Goal: Information Seeking & Learning: Find specific fact

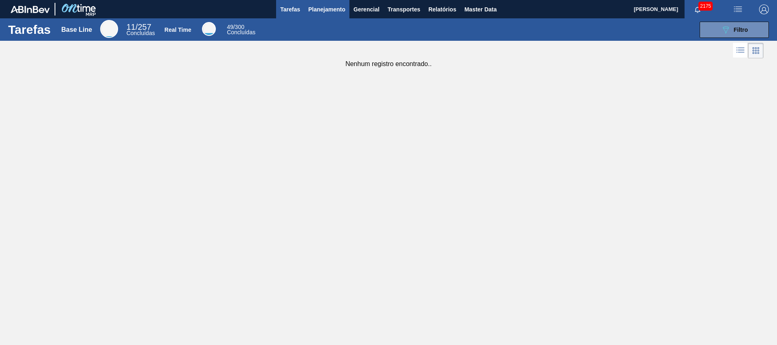
click at [311, 6] on span "Planejamento" at bounding box center [326, 9] width 37 height 10
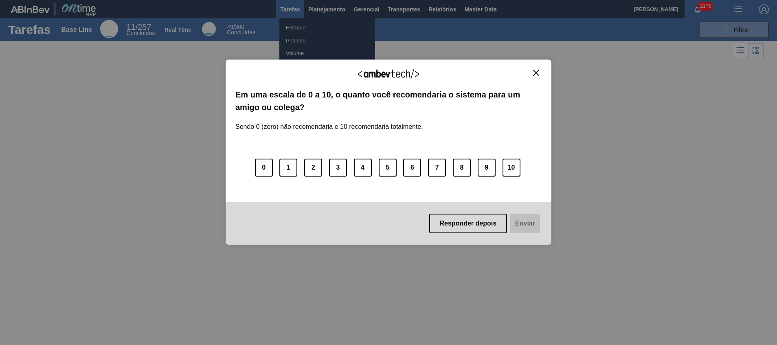
click at [537, 72] on img "Close" at bounding box center [536, 73] width 6 height 6
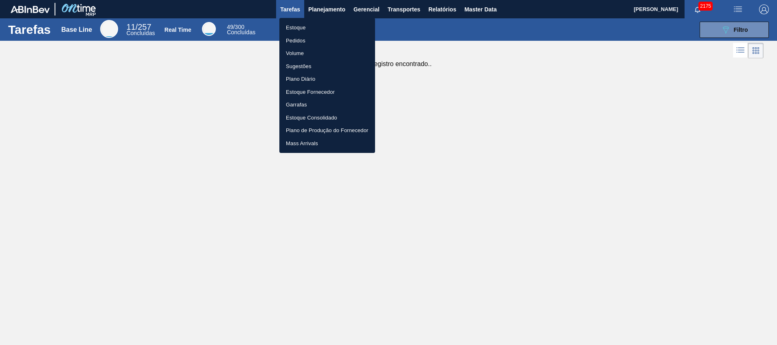
click at [306, 24] on li "Estoque" at bounding box center [327, 27] width 96 height 13
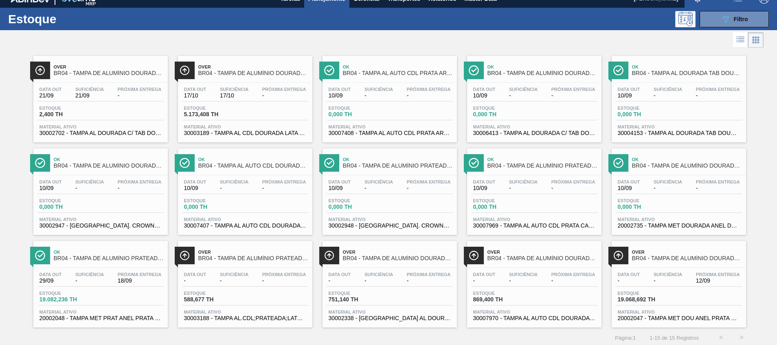
scroll to position [13, 0]
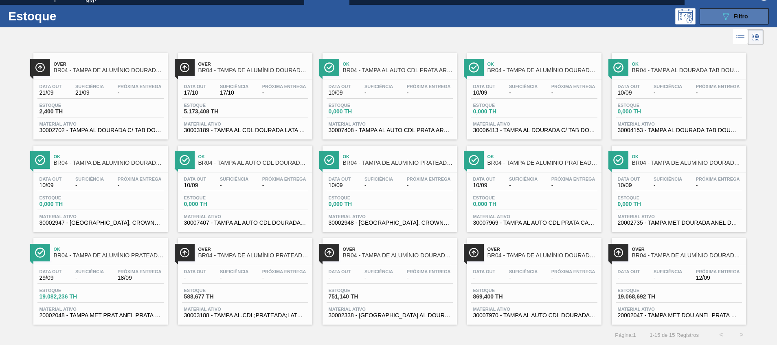
click at [736, 15] on span "Filtro" at bounding box center [741, 16] width 14 height 7
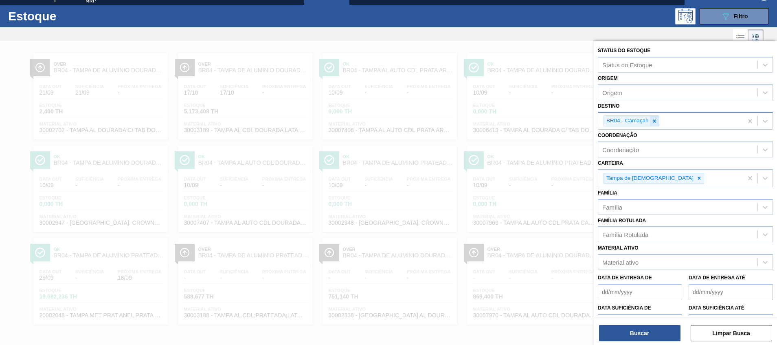
click at [652, 120] on icon at bounding box center [655, 121] width 6 height 6
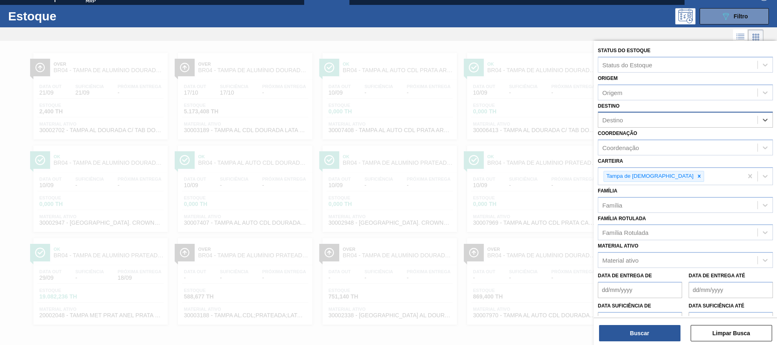
click at [392, 145] on div at bounding box center [388, 213] width 777 height 345
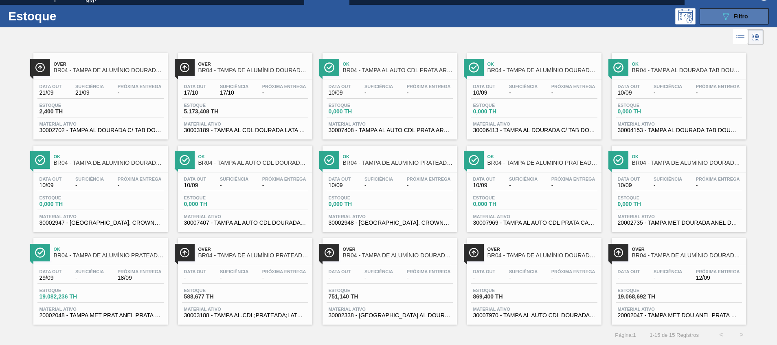
click at [735, 16] on span "Filtro" at bounding box center [741, 16] width 14 height 7
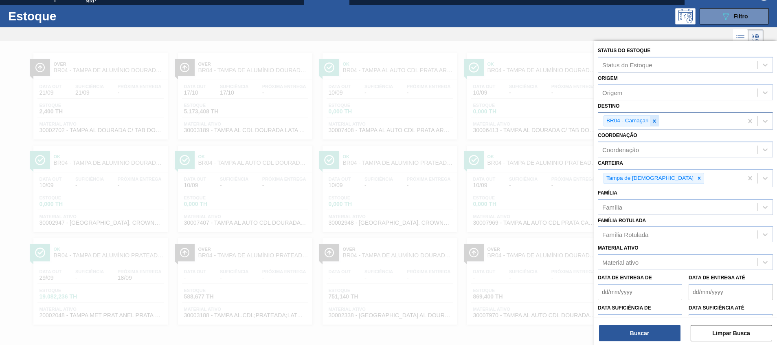
click at [650, 122] on div at bounding box center [654, 121] width 9 height 10
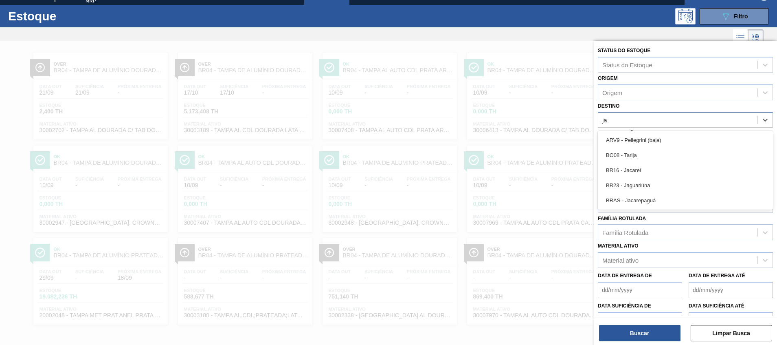
type input "jac"
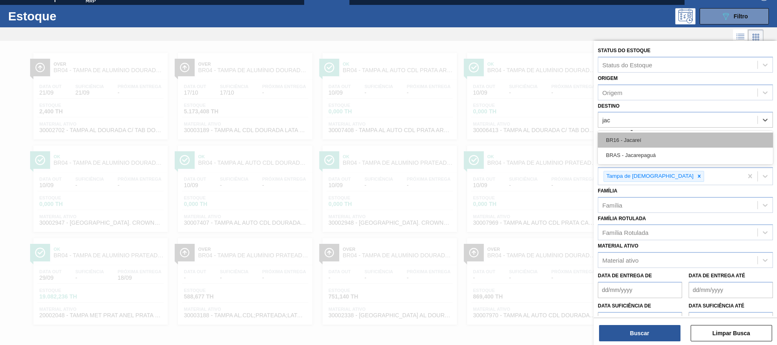
click at [651, 141] on div "BR16 - Jacareí" at bounding box center [685, 139] width 175 height 15
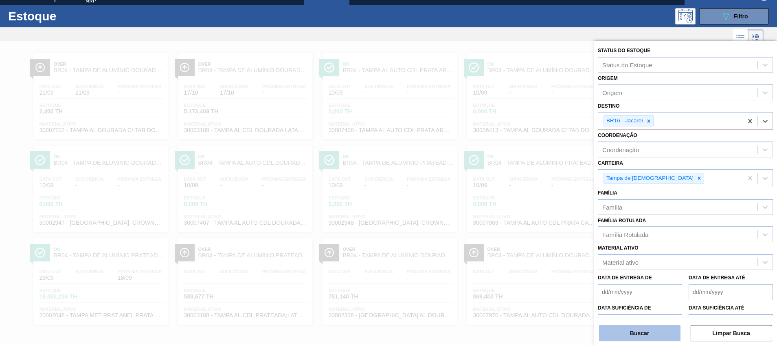
click at [649, 337] on button "Buscar" at bounding box center [639, 333] width 81 height 16
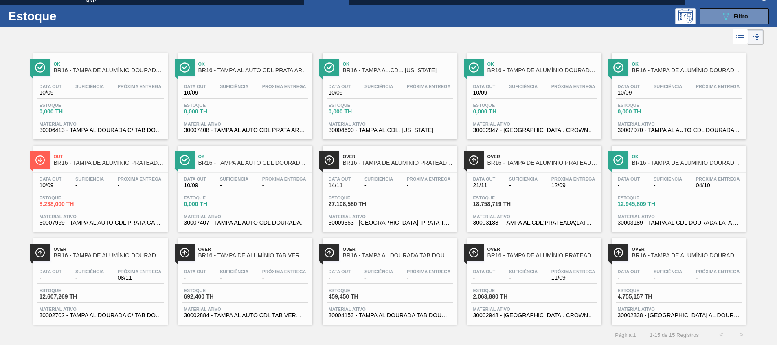
click at [547, 223] on span "30003188 - TAMPA AL.CDL;PRATEADA;LATA-AUTOMATICA;" at bounding box center [534, 223] width 122 height 6
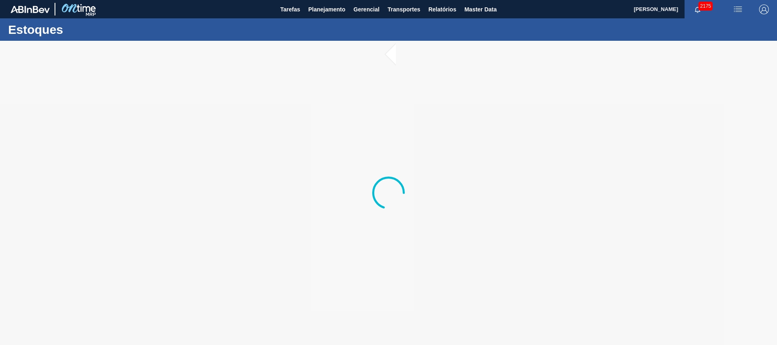
drag, startPoint x: 465, startPoint y: 312, endPoint x: 425, endPoint y: 368, distance: 68.8
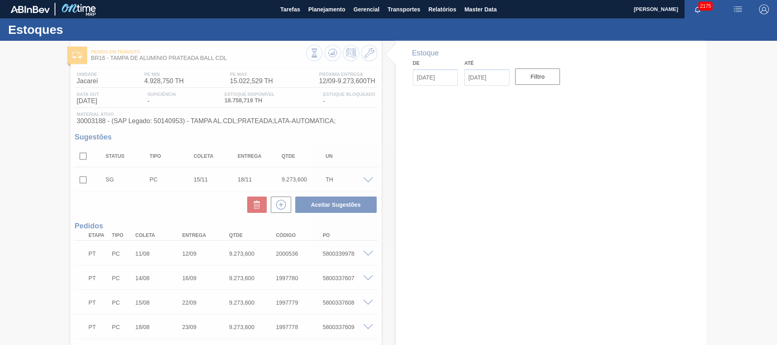
drag, startPoint x: 425, startPoint y: 368, endPoint x: 326, endPoint y: 250, distance: 153.5
click at [326, 250] on div at bounding box center [388, 193] width 777 height 304
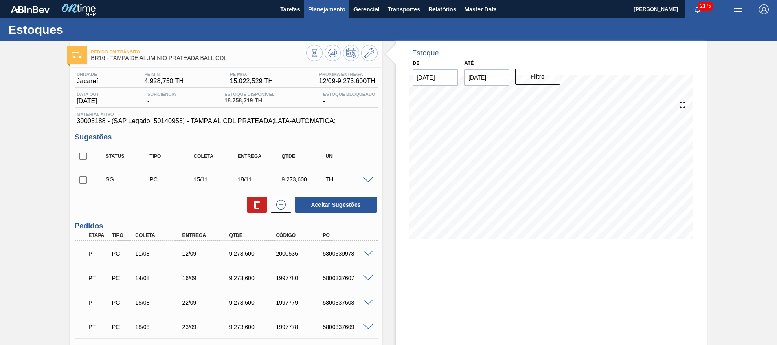
click at [327, 11] on span "Planejamento" at bounding box center [326, 9] width 37 height 10
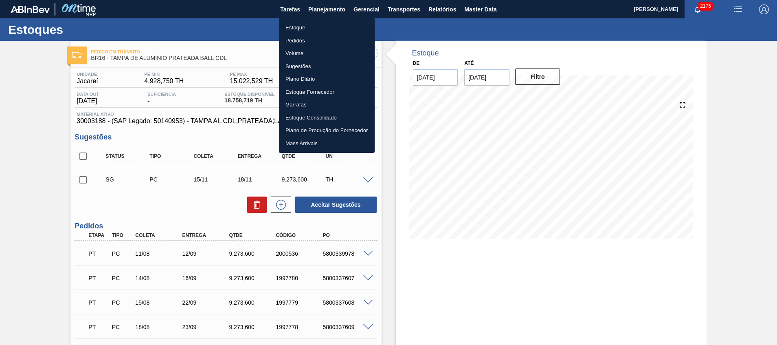
click at [315, 27] on li "Estoque" at bounding box center [327, 27] width 96 height 13
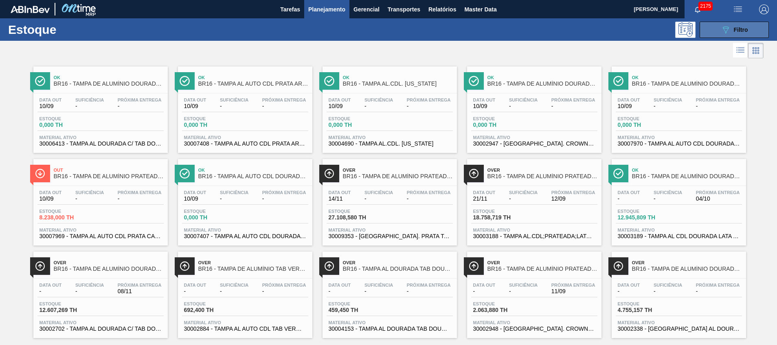
click at [716, 26] on button "089F7B8B-B2A5-4AFE-B5C0-19BA573D28AC Filtro" at bounding box center [734, 30] width 69 height 16
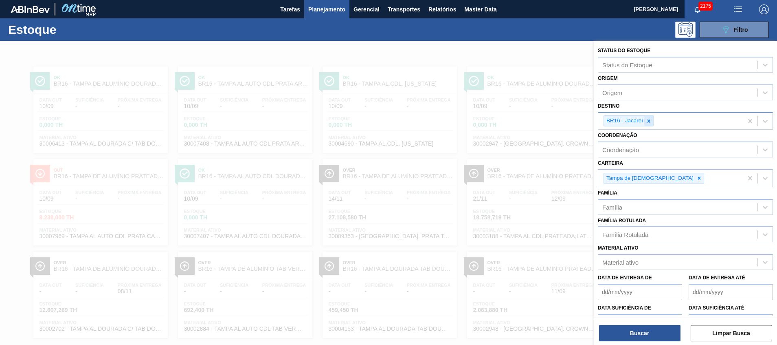
click at [652, 124] on div at bounding box center [648, 121] width 9 height 10
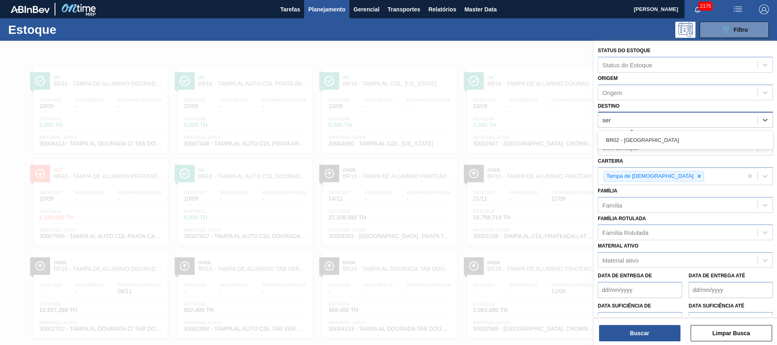
type input "serg"
drag, startPoint x: 649, startPoint y: 137, endPoint x: 653, endPoint y: 150, distance: 13.7
click at [649, 137] on div "BR02 - Sergipe" at bounding box center [685, 139] width 175 height 15
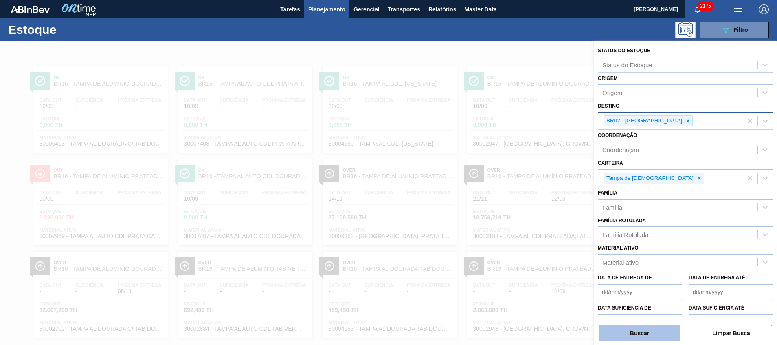
click at [647, 331] on button "Buscar" at bounding box center [639, 333] width 81 height 16
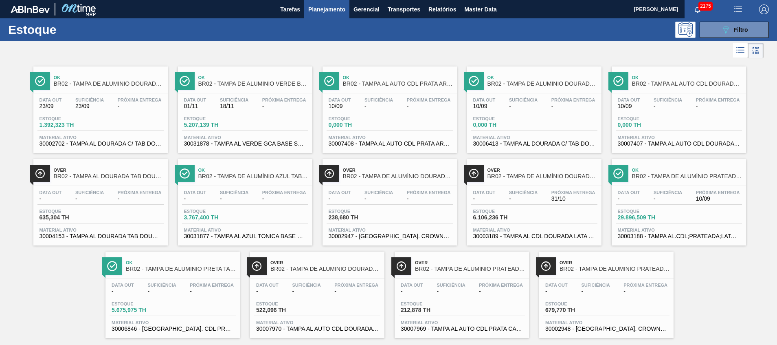
scroll to position [13, 0]
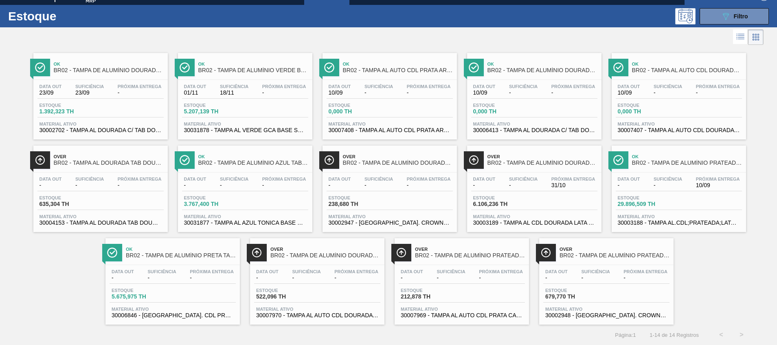
click at [554, 221] on span "30003189 - TAMPA AL CDL DOURADA LATA AUTOMATICA" at bounding box center [534, 223] width 122 height 6
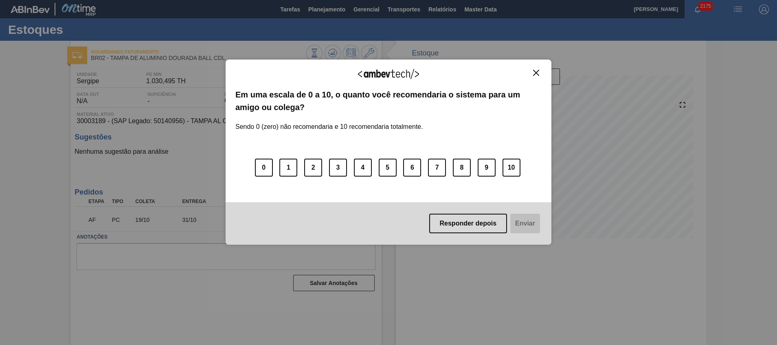
click at [535, 79] on div "Agradecemos seu feedback!" at bounding box center [388, 78] width 306 height 19
click at [535, 77] on div "Agradecemos seu feedback!" at bounding box center [388, 78] width 306 height 19
click at [536, 73] on img "Close" at bounding box center [536, 73] width 6 height 6
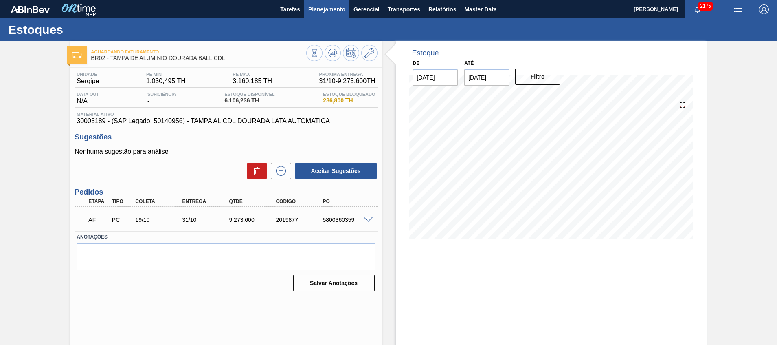
click at [305, 5] on button "Planejamento" at bounding box center [326, 9] width 45 height 18
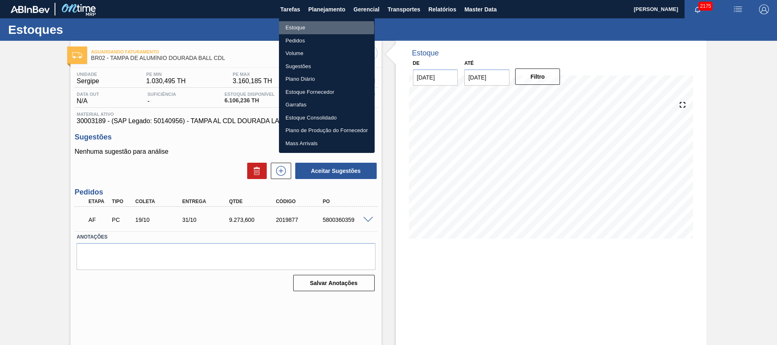
click at [295, 28] on li "Estoque" at bounding box center [327, 27] width 96 height 13
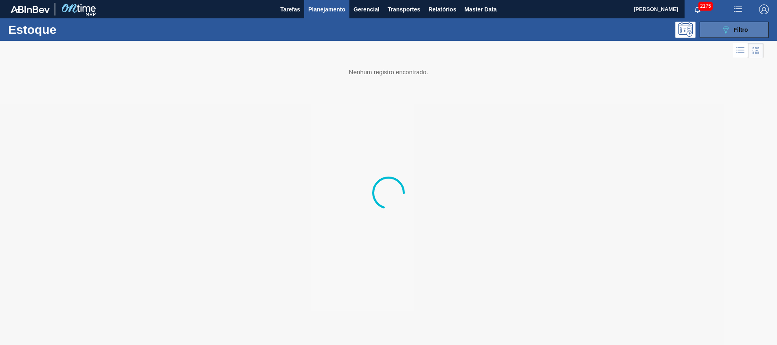
click at [718, 33] on button "089F7B8B-B2A5-4AFE-B5C0-19BA573D28AC Filtro" at bounding box center [734, 30] width 69 height 16
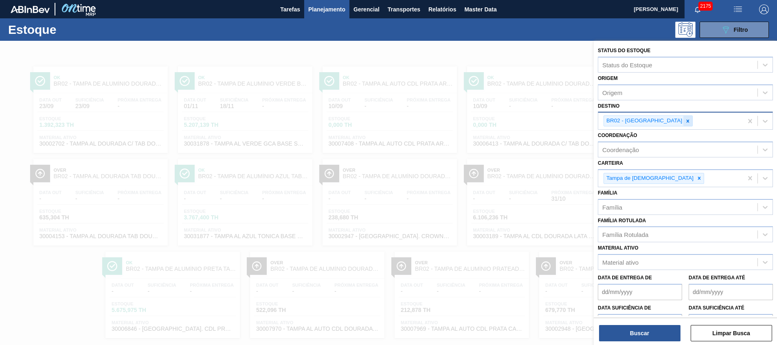
click at [685, 123] on icon at bounding box center [688, 121] width 6 height 6
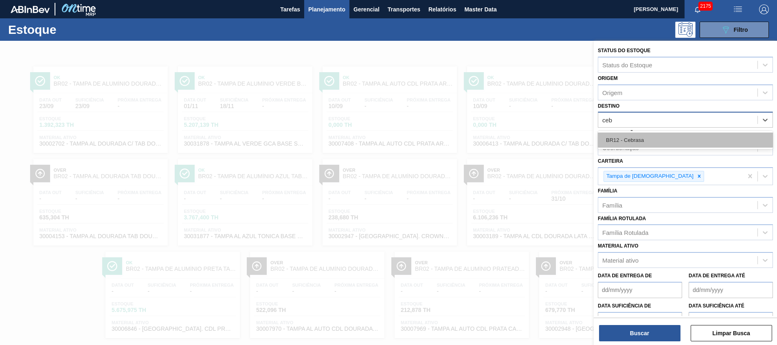
type input "cebr"
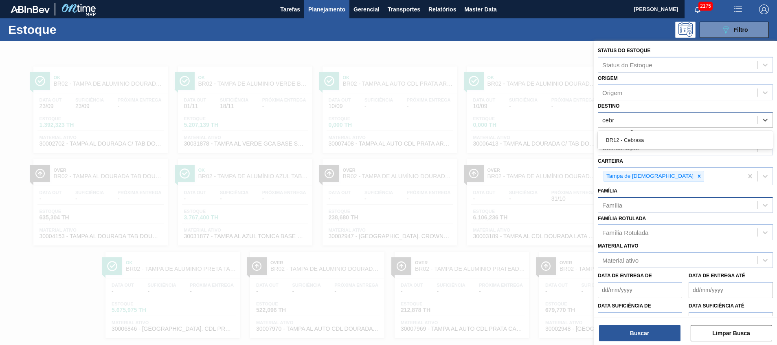
drag, startPoint x: 645, startPoint y: 135, endPoint x: 641, endPoint y: 200, distance: 64.8
click at [645, 135] on div "BR12 - Cebrasa" at bounding box center [685, 139] width 175 height 15
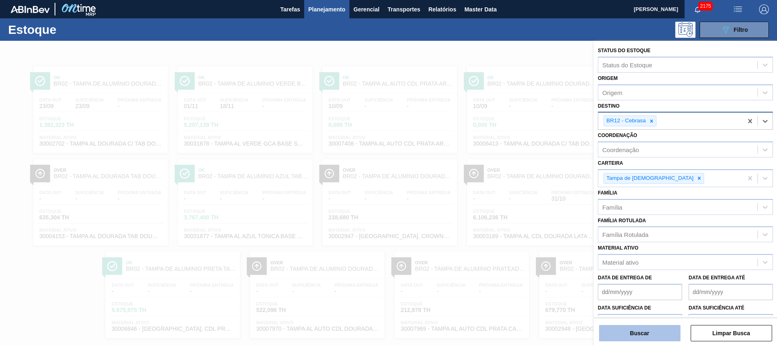
click at [639, 330] on button "Buscar" at bounding box center [639, 333] width 81 height 16
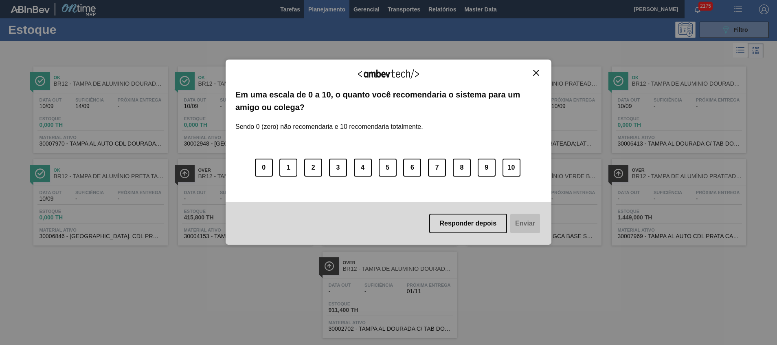
click at [535, 75] on img "Close" at bounding box center [536, 73] width 6 height 6
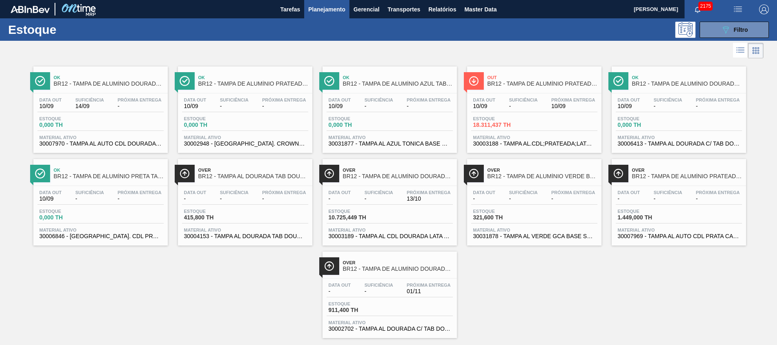
click at [382, 236] on span "30003189 - TAMPA AL CDL DOURADA LATA AUTOMATICA" at bounding box center [390, 236] width 122 height 6
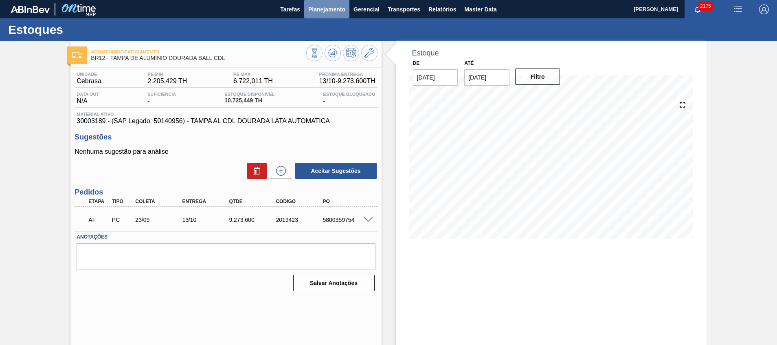
click at [329, 9] on span "Planejamento" at bounding box center [326, 9] width 37 height 10
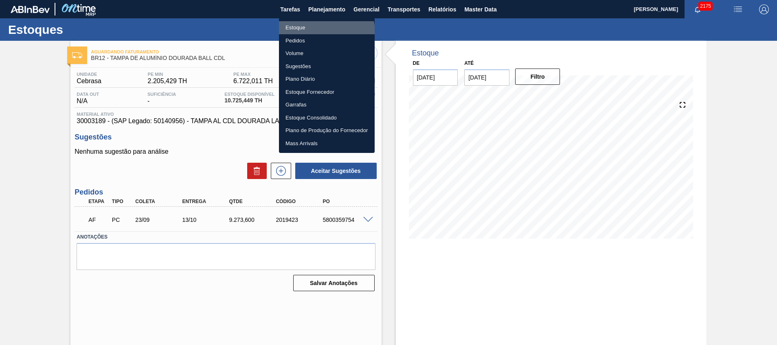
click at [321, 32] on li "Estoque" at bounding box center [327, 27] width 96 height 13
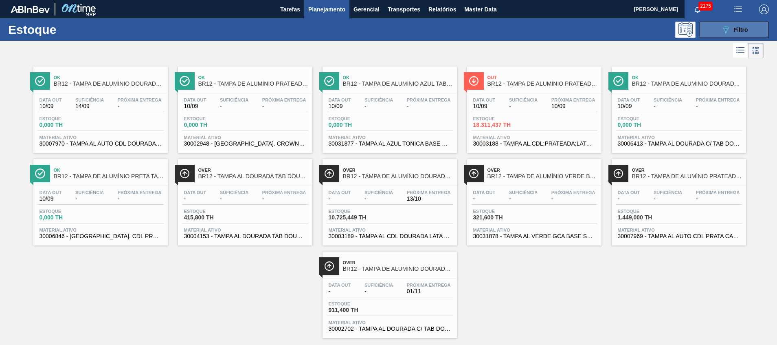
click at [709, 29] on button "089F7B8B-B2A5-4AFE-B5C0-19BA573D28AC Filtro" at bounding box center [734, 30] width 69 height 16
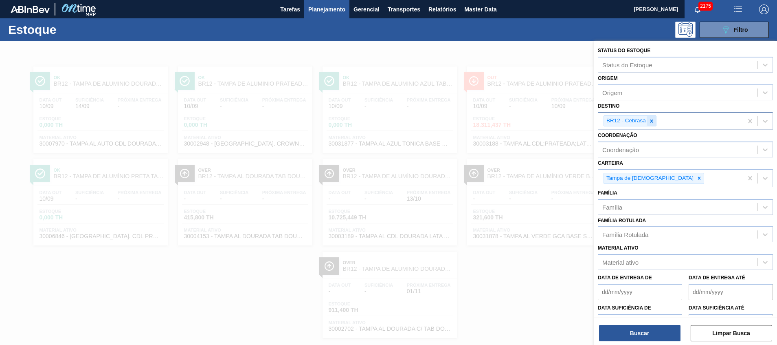
click at [650, 119] on icon at bounding box center [652, 121] width 6 height 6
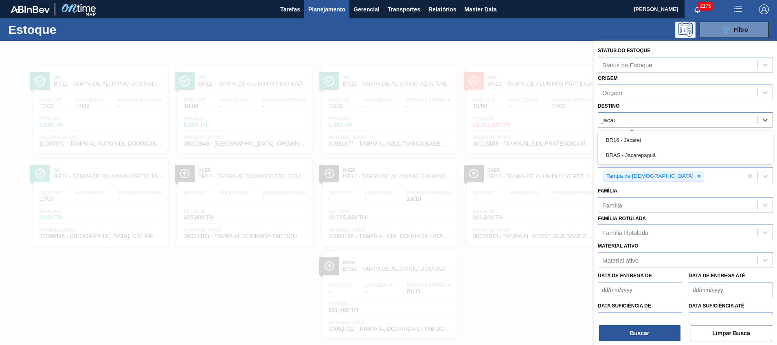
type input "jacare"
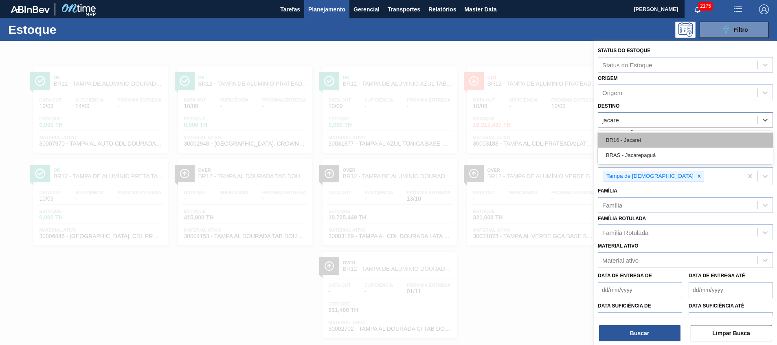
click at [649, 136] on div "BR16 - Jacareí" at bounding box center [685, 139] width 175 height 15
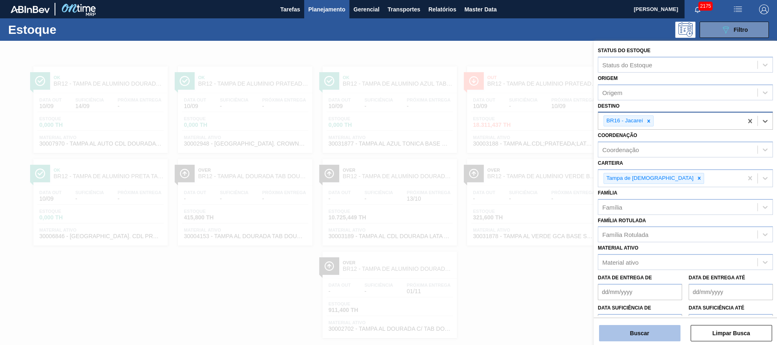
click at [638, 329] on button "Buscar" at bounding box center [639, 333] width 81 height 16
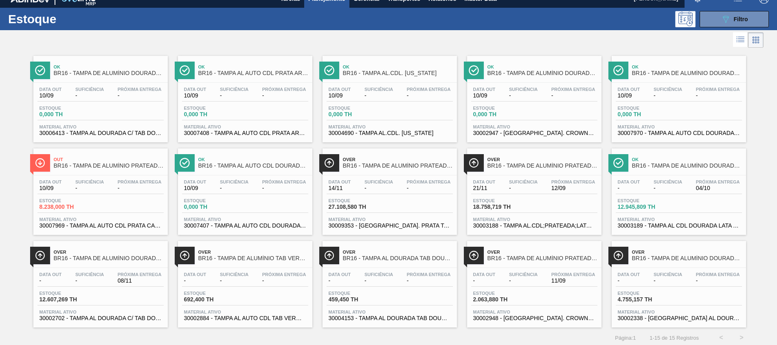
scroll to position [13, 0]
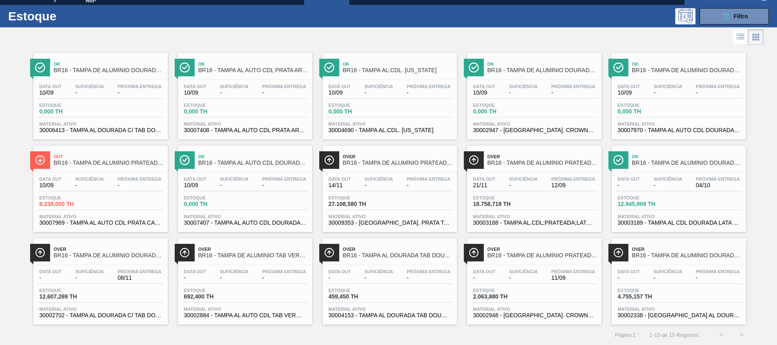
click at [674, 224] on span "30003189 - TAMPA AL CDL DOURADA LATA AUTOMATICA" at bounding box center [679, 223] width 122 height 6
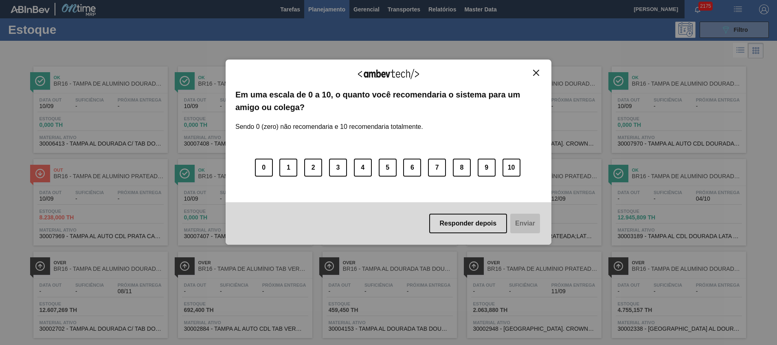
click at [532, 73] on button "Close" at bounding box center [536, 72] width 11 height 7
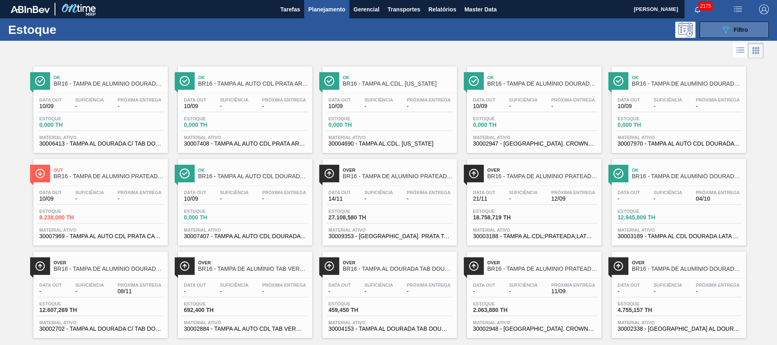
click at [730, 33] on div "089F7B8B-B2A5-4AFE-B5C0-19BA573D28AC Filtro" at bounding box center [734, 30] width 27 height 10
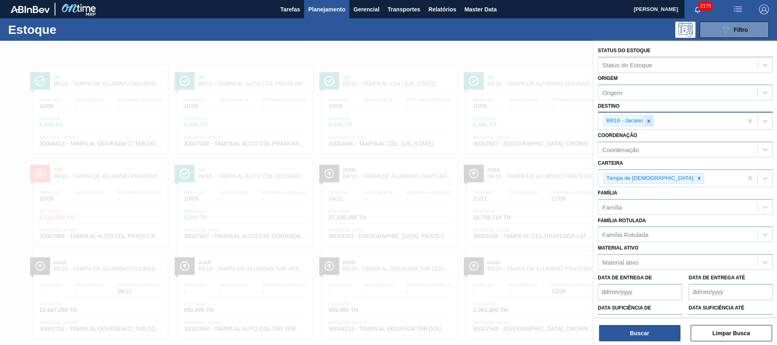
click at [650, 124] on div at bounding box center [648, 121] width 9 height 10
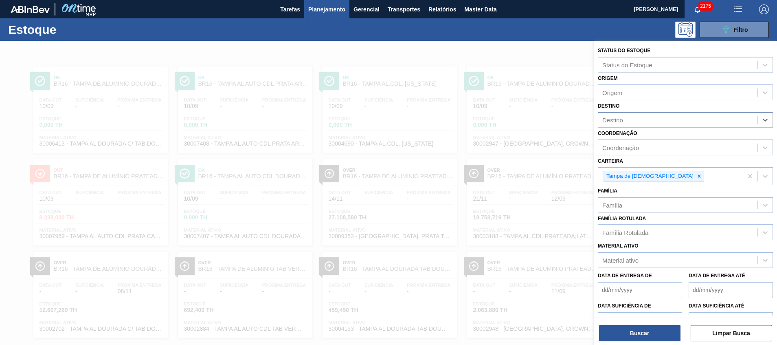
type input "rio"
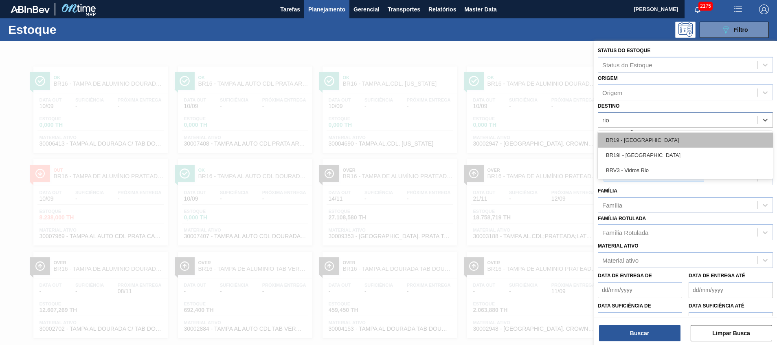
click at [694, 134] on div "BR19 - Nova Rio" at bounding box center [685, 139] width 175 height 15
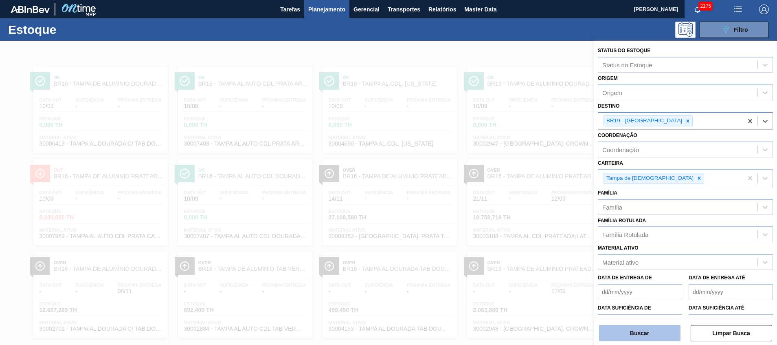
click at [637, 336] on button "Buscar" at bounding box center [639, 333] width 81 height 16
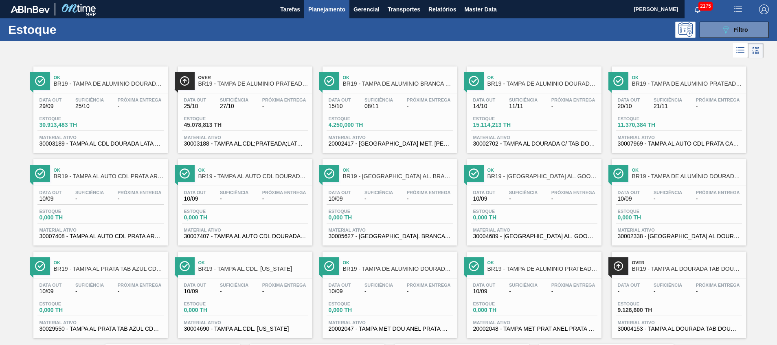
click at [561, 145] on span "30002702 - TAMPA AL DOURADA C/ TAB DOURADO" at bounding box center [534, 144] width 122 height 6
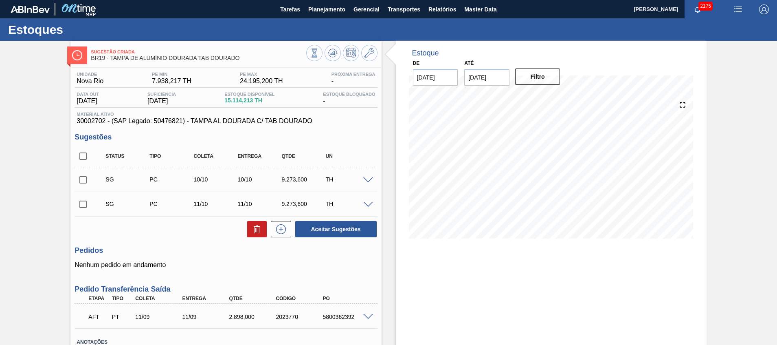
click at [364, 315] on span at bounding box center [368, 317] width 10 height 6
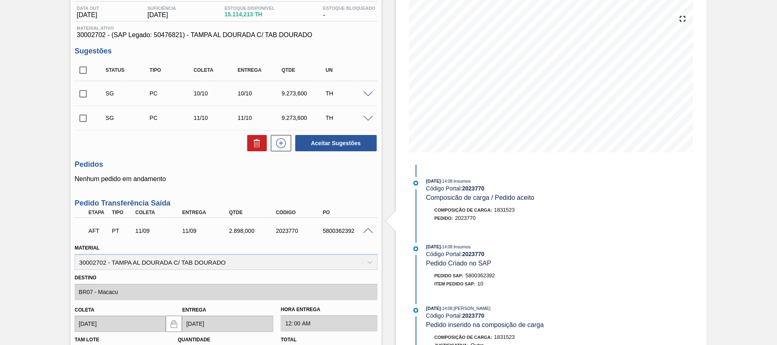
scroll to position [61, 0]
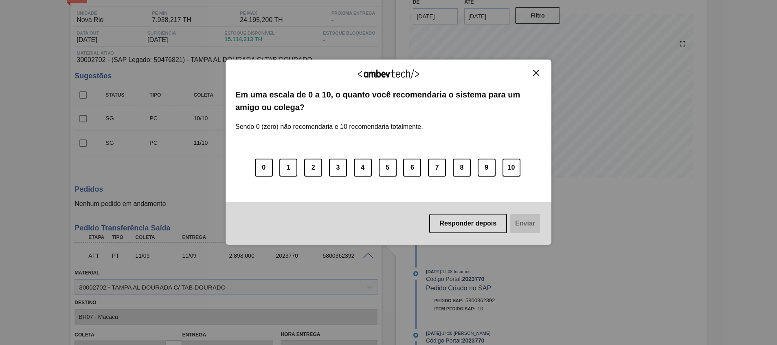
click at [533, 73] on img "Close" at bounding box center [536, 73] width 6 height 6
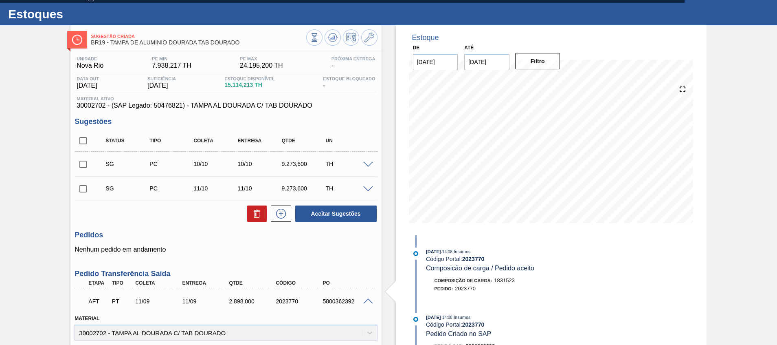
scroll to position [0, 0]
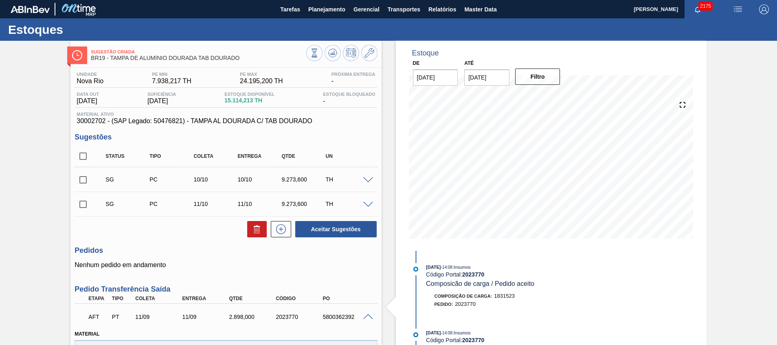
drag, startPoint x: 288, startPoint y: 290, endPoint x: 211, endPoint y: 284, distance: 76.8
drag, startPoint x: 152, startPoint y: 262, endPoint x: 169, endPoint y: 259, distance: 18.2
click at [169, 259] on div "Pedidos Nenhum pedido em andamento" at bounding box center [226, 257] width 303 height 22
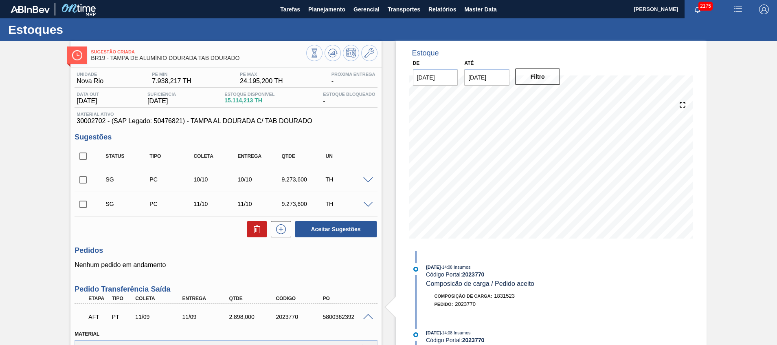
drag, startPoint x: 312, startPoint y: 0, endPoint x: 221, endPoint y: 26, distance: 94.5
click at [221, 26] on div "Estoques" at bounding box center [388, 29] width 777 height 22
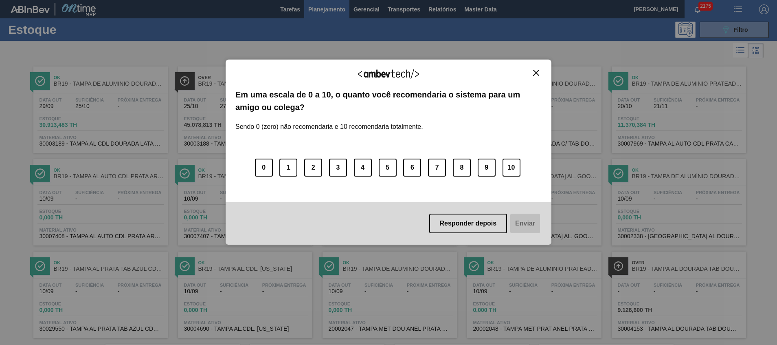
click at [538, 75] on img "Close" at bounding box center [536, 73] width 6 height 6
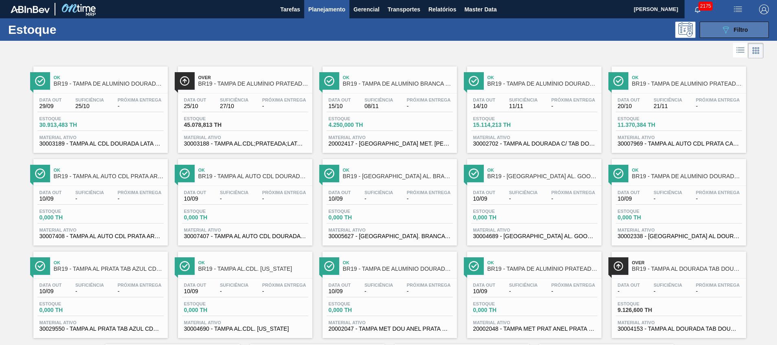
click at [744, 27] on span "Filtro" at bounding box center [741, 29] width 14 height 7
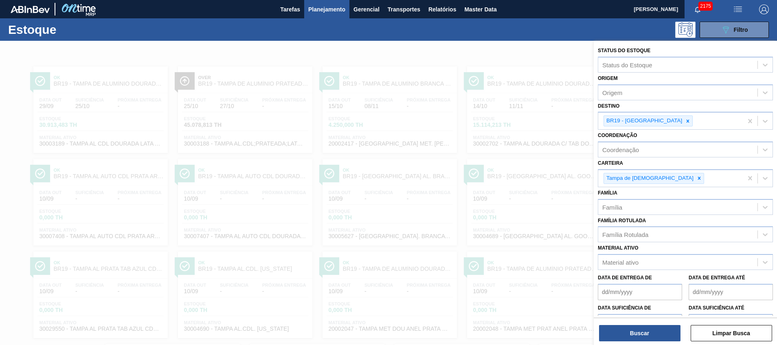
click at [509, 206] on div at bounding box center [388, 213] width 777 height 345
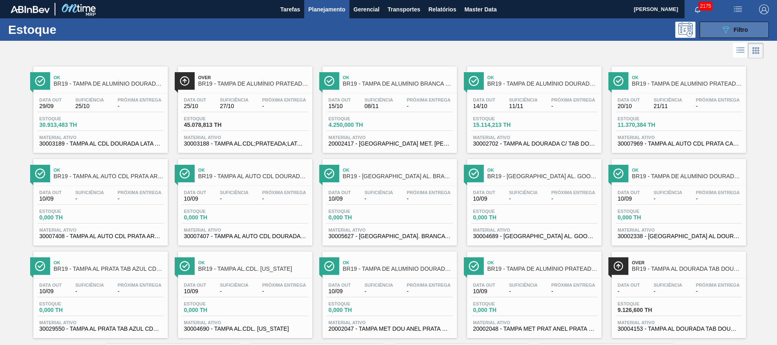
click at [724, 26] on icon "089F7B8B-B2A5-4AFE-B5C0-19BA573D28AC" at bounding box center [726, 30] width 10 height 10
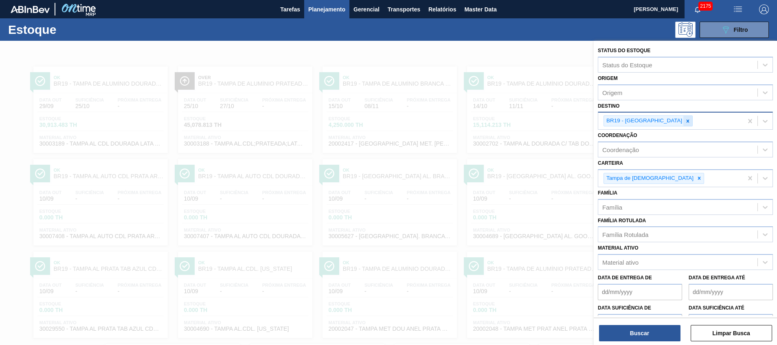
click at [685, 122] on icon at bounding box center [688, 121] width 6 height 6
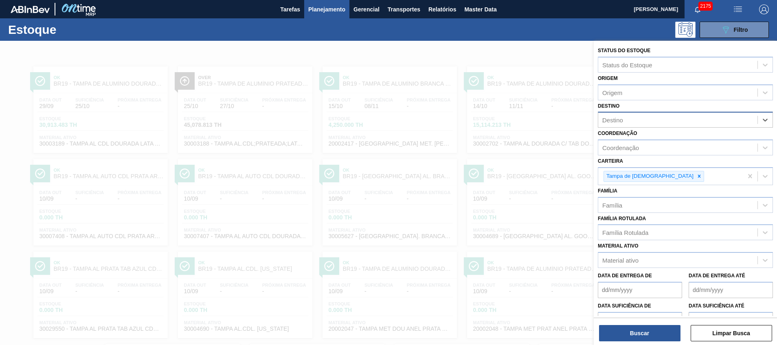
type input "21"
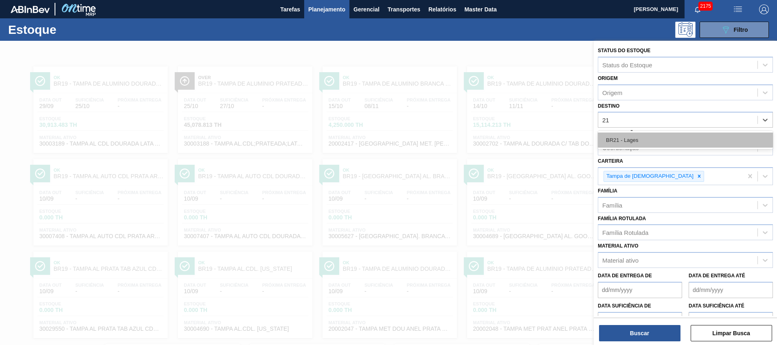
click at [639, 140] on div "BR21 - Lages" at bounding box center [685, 139] width 175 height 15
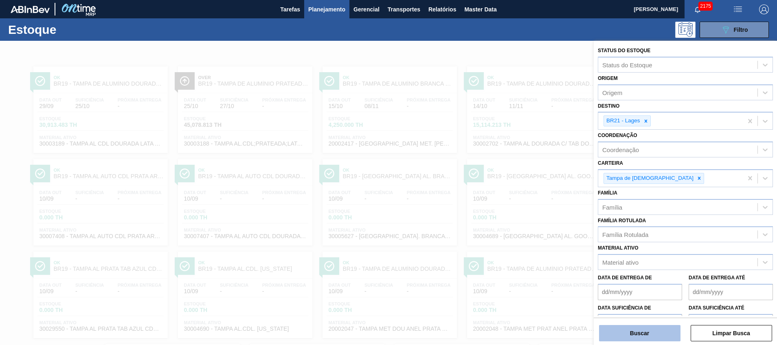
click at [615, 334] on button "Buscar" at bounding box center [639, 333] width 81 height 16
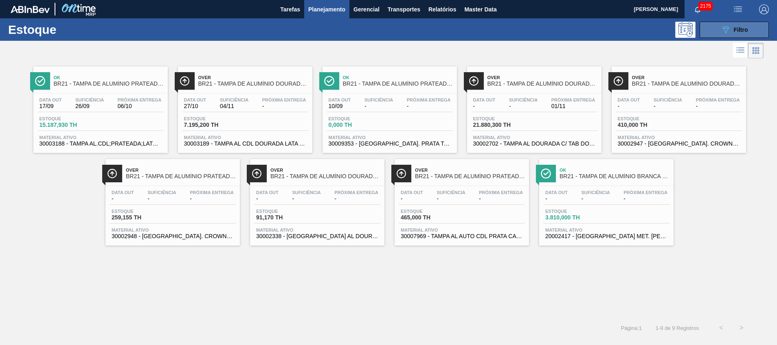
click at [708, 24] on button "089F7B8B-B2A5-4AFE-B5C0-19BA573D28AC Filtro" at bounding box center [734, 30] width 69 height 16
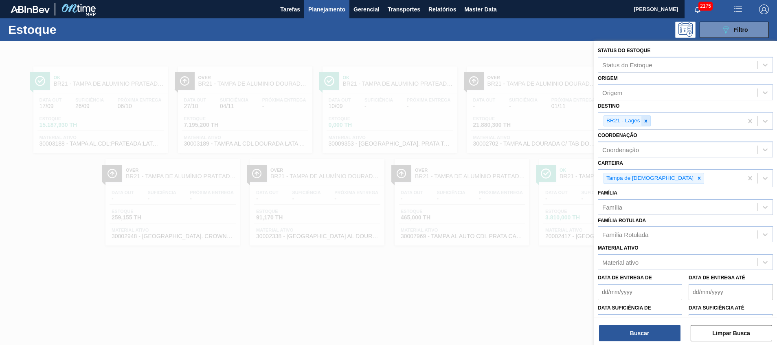
click at [648, 122] on icon at bounding box center [646, 121] width 6 height 6
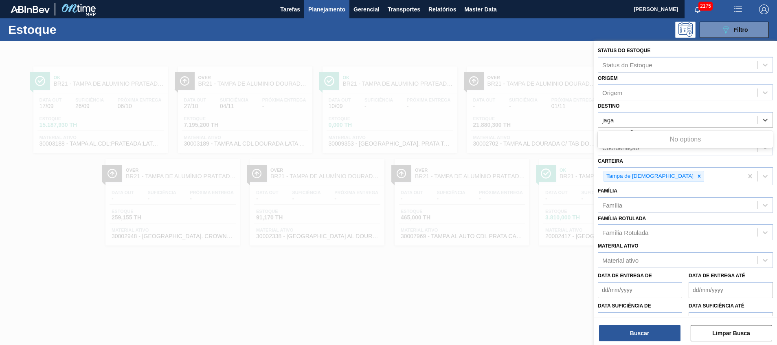
type input "jag"
click at [644, 131] on div "BR23 - Jaguariúna" at bounding box center [685, 140] width 175 height 18
click at [643, 132] on div "BR23 - Jaguariúna" at bounding box center [685, 140] width 175 height 18
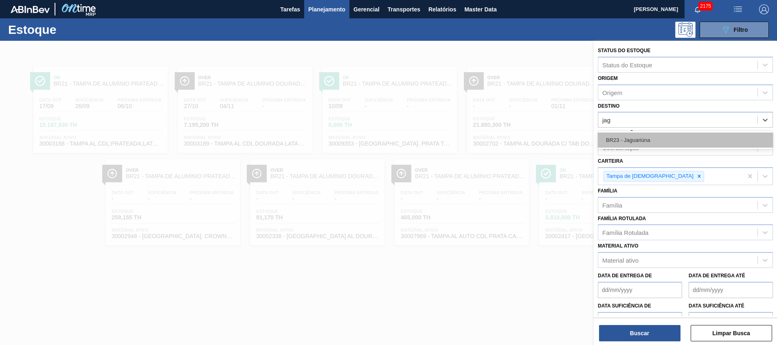
click at [640, 139] on div "BR23 - Jaguariúna" at bounding box center [685, 139] width 175 height 15
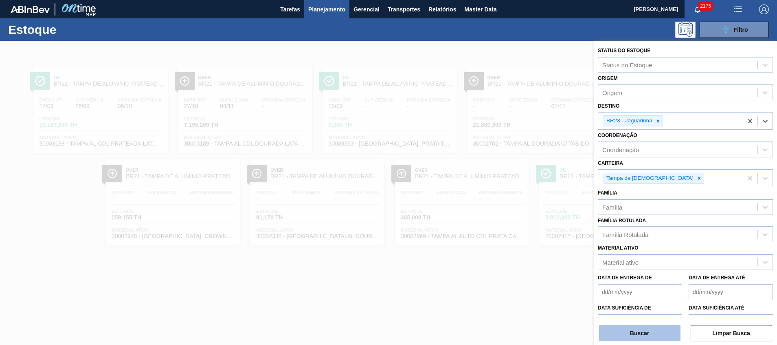
click at [614, 334] on button "Buscar" at bounding box center [639, 333] width 81 height 16
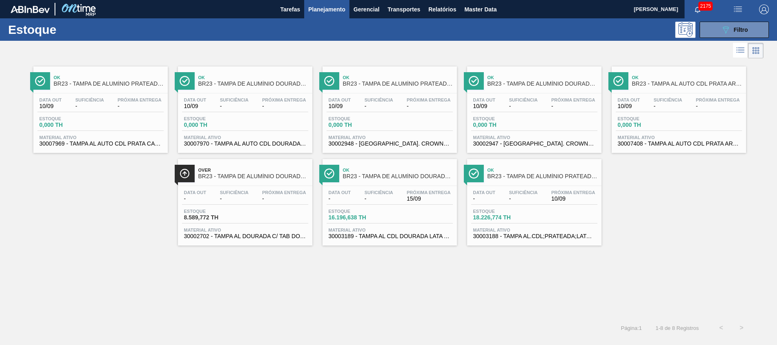
click at [264, 235] on span "30002702 - TAMPA AL DOURADA C/ TAB DOURADO" at bounding box center [245, 236] width 122 height 6
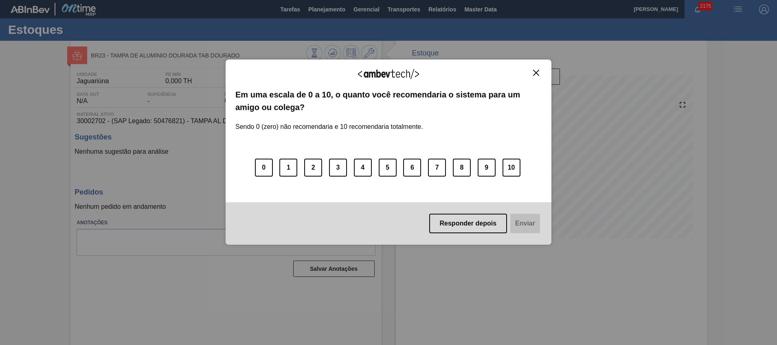
click at [535, 78] on div "Agradecemos seu feedback!" at bounding box center [388, 78] width 306 height 19
click at [536, 73] on img "Close" at bounding box center [536, 73] width 6 height 6
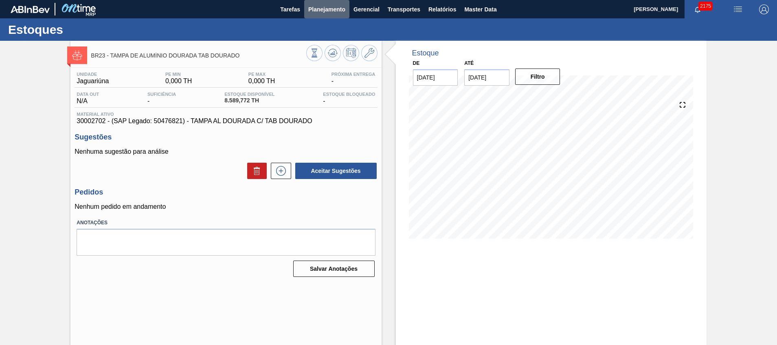
drag, startPoint x: 317, startPoint y: 12, endPoint x: 317, endPoint y: 24, distance: 11.4
click at [317, 13] on span "Planejamento" at bounding box center [326, 9] width 37 height 10
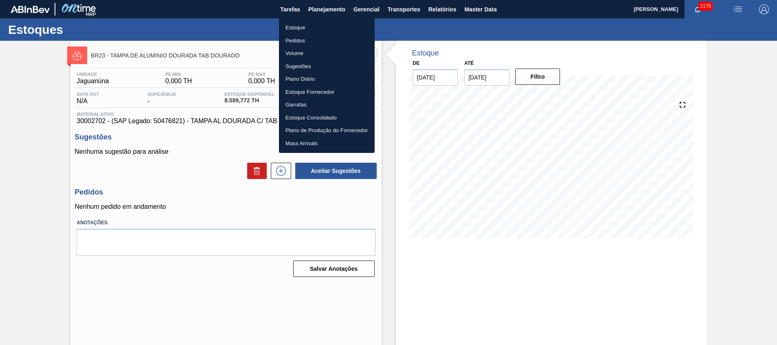
click at [317, 34] on li "Pedidos" at bounding box center [327, 40] width 96 height 13
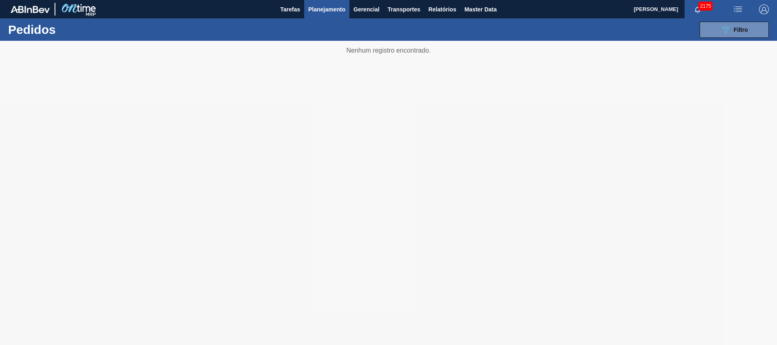
click at [332, 9] on span "Planejamento" at bounding box center [326, 9] width 37 height 10
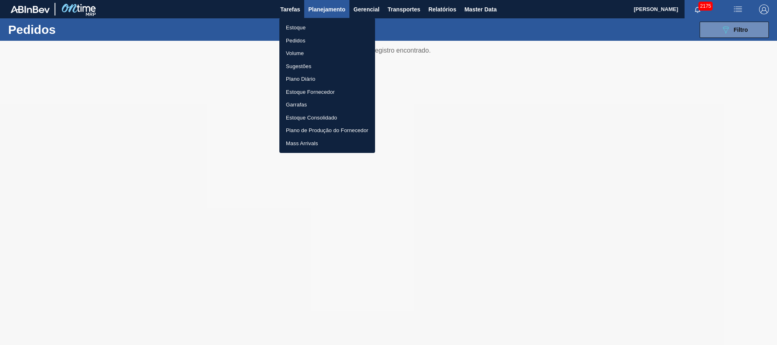
click at [325, 23] on li "Estoque" at bounding box center [327, 27] width 96 height 13
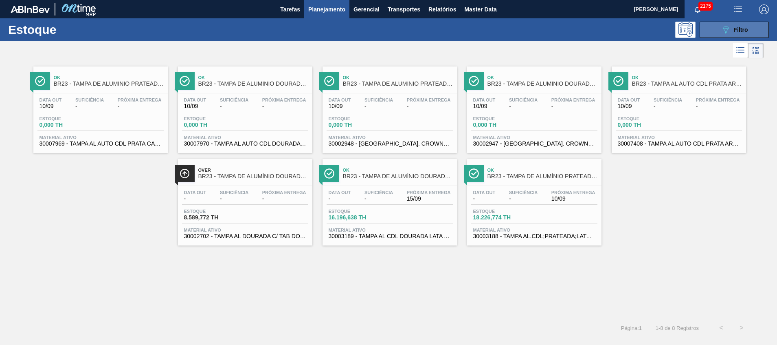
click at [711, 37] on button "089F7B8B-B2A5-4AFE-B5C0-19BA573D28AC Filtro" at bounding box center [734, 30] width 69 height 16
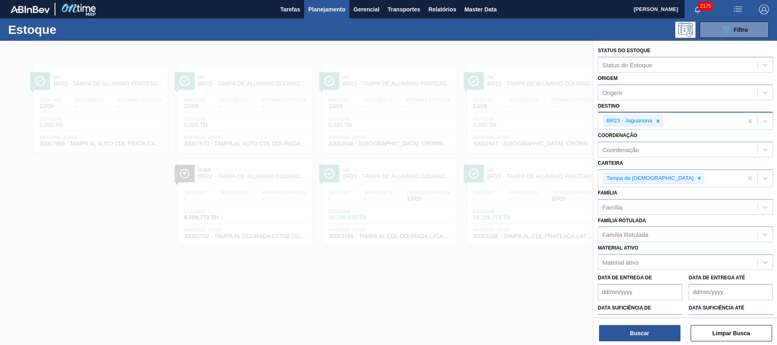
click at [668, 117] on div "BR23 - Jaguariúna" at bounding box center [670, 120] width 145 height 17
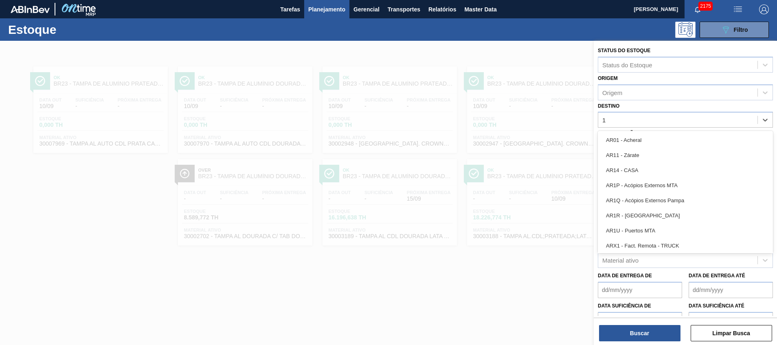
type input "18"
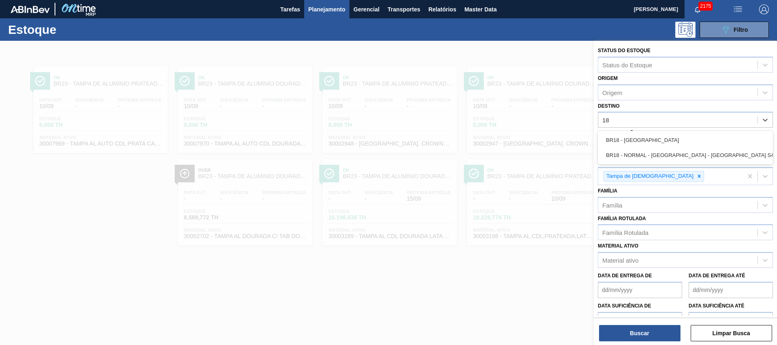
click at [661, 143] on div "BR18 - Pernambuco" at bounding box center [685, 139] width 175 height 15
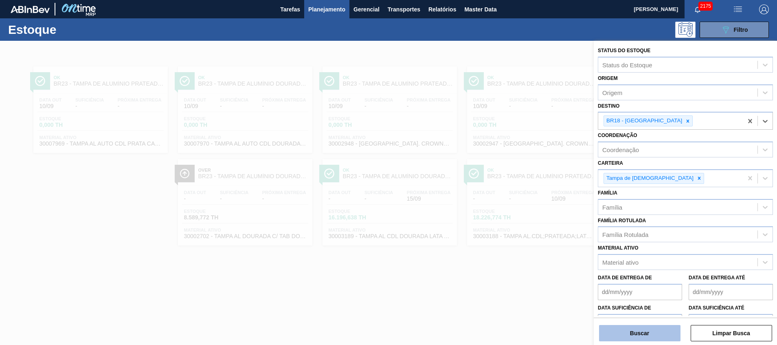
click at [637, 327] on button "Buscar" at bounding box center [639, 333] width 81 height 16
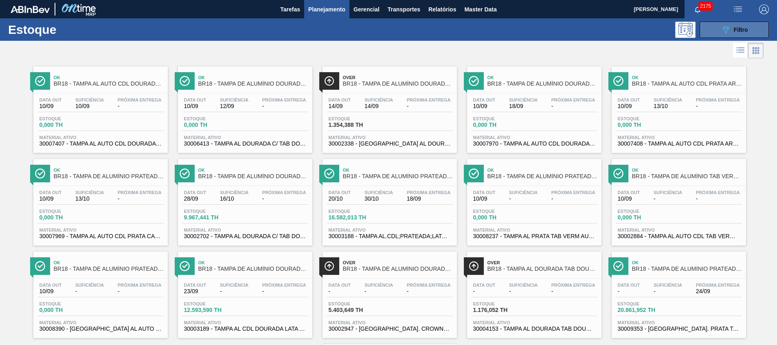
click at [711, 31] on button "089F7B8B-B2A5-4AFE-B5C0-19BA573D28AC Filtro" at bounding box center [734, 30] width 69 height 16
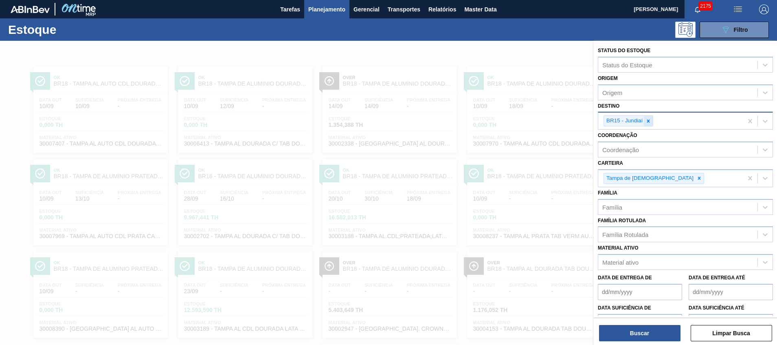
click at [648, 119] on icon at bounding box center [649, 121] width 6 height 6
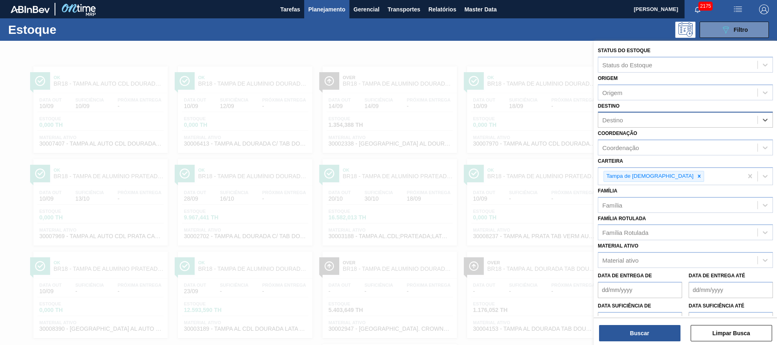
type input "h"
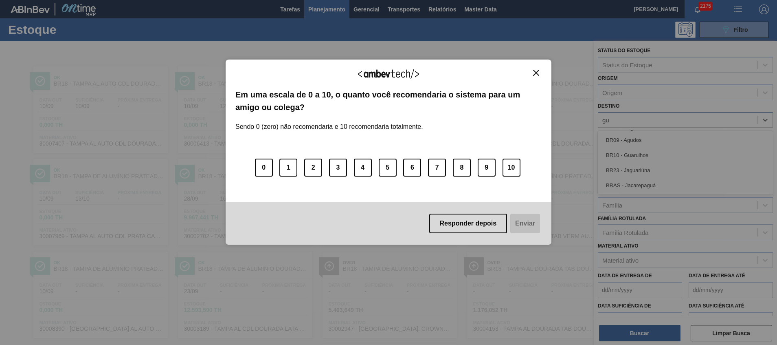
type input "gua"
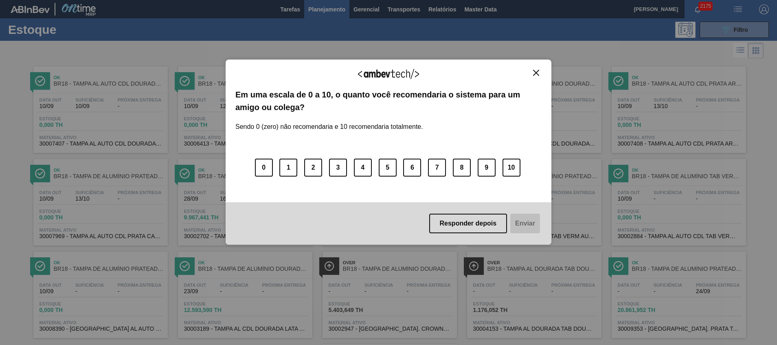
click at [533, 69] on div "Agradecemos seu feedback! Em uma escala de 0 a 10, o quanto você recomendaria o…" at bounding box center [389, 151] width 326 height 185
click at [539, 73] on img "Close" at bounding box center [536, 73] width 6 height 6
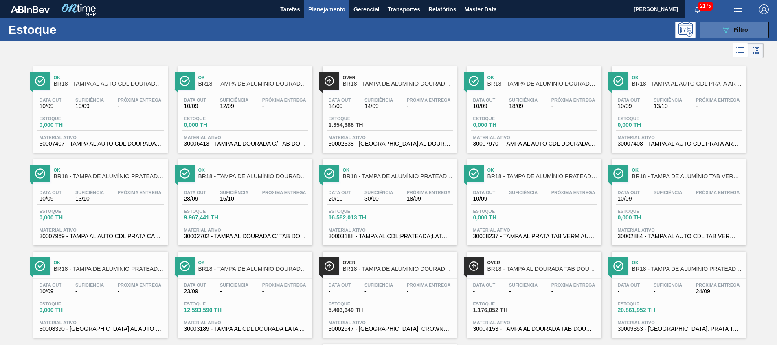
click at [737, 33] on span "Filtro" at bounding box center [741, 29] width 14 height 7
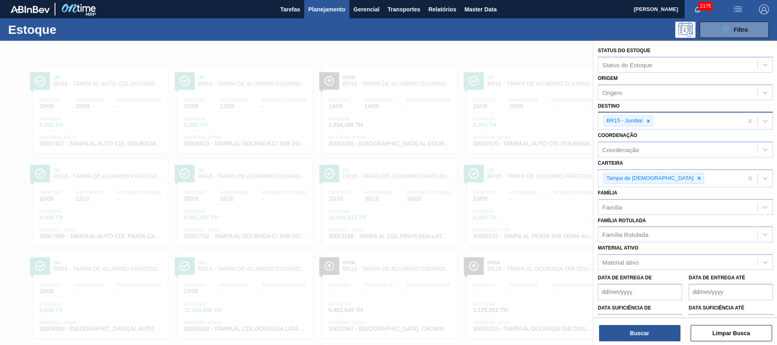
click at [653, 122] on div at bounding box center [648, 121] width 9 height 10
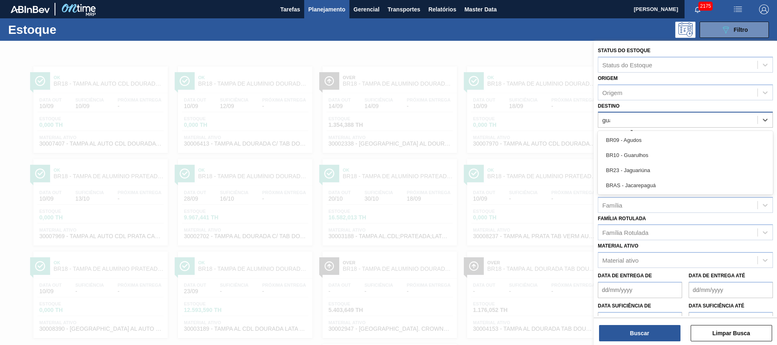
type input "guaru"
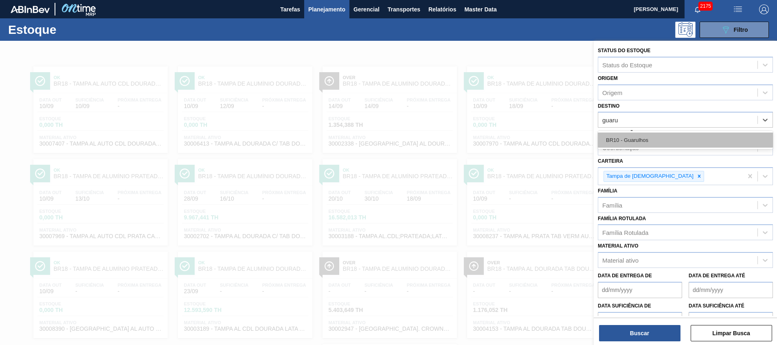
click at [648, 134] on div "BR10 - Guarulhos" at bounding box center [685, 139] width 175 height 15
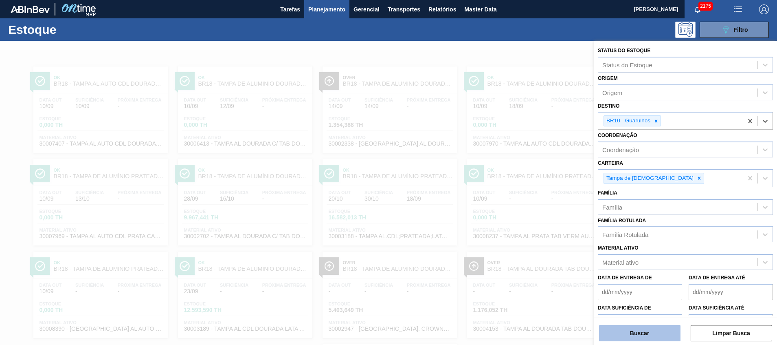
click at [634, 329] on button "Buscar" at bounding box center [639, 333] width 81 height 16
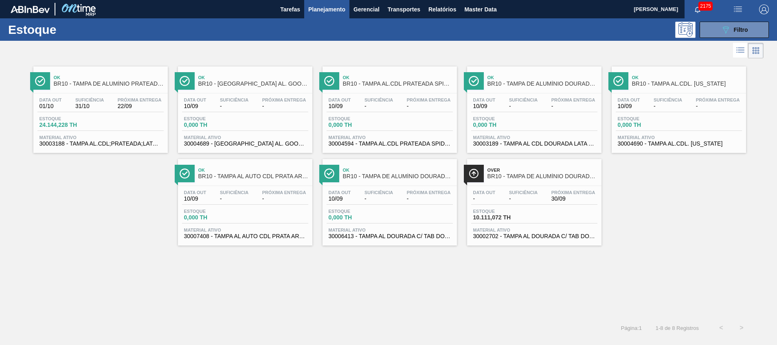
click at [534, 231] on span "Material ativo" at bounding box center [534, 229] width 122 height 5
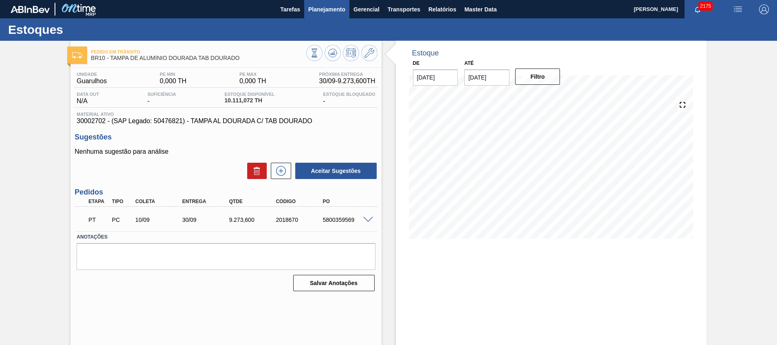
click at [330, 11] on span "Planejamento" at bounding box center [326, 9] width 37 height 10
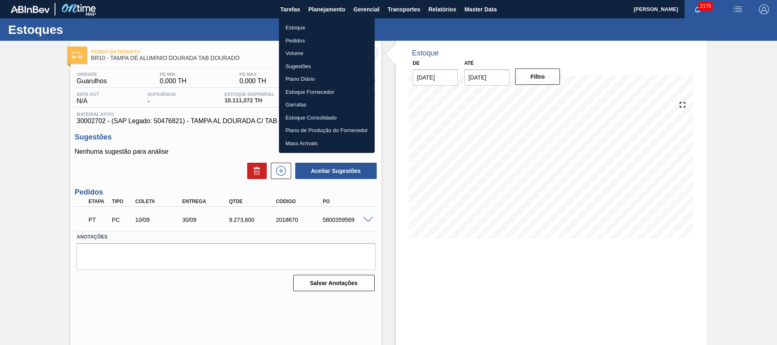
click at [329, 28] on li "Estoque" at bounding box center [327, 27] width 96 height 13
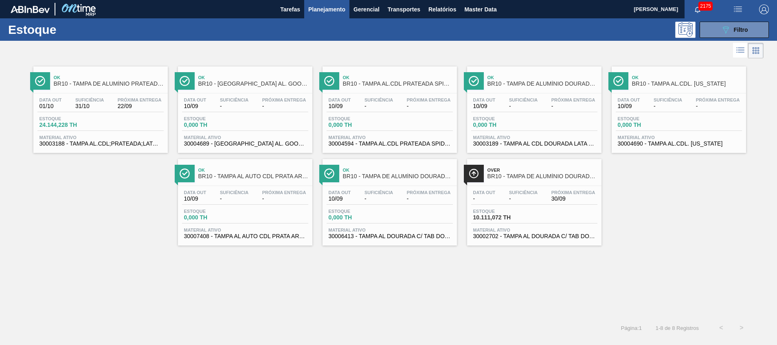
click at [727, 20] on div "Estoque 089F7B8B-B2A5-4AFE-B5C0-19BA573D28AC Filtro" at bounding box center [388, 29] width 777 height 22
click at [725, 25] on icon "089F7B8B-B2A5-4AFE-B5C0-19BA573D28AC" at bounding box center [726, 30] width 10 height 10
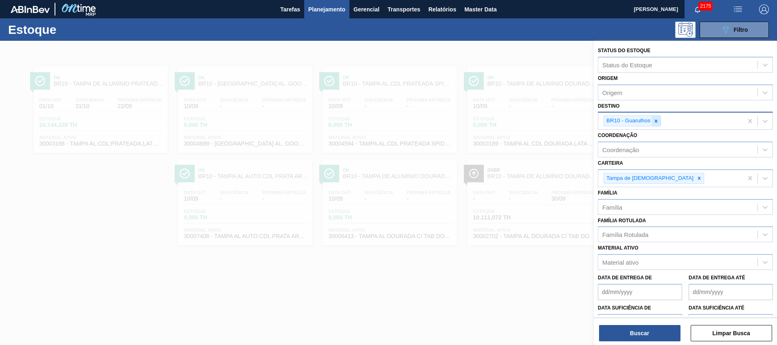
click at [659, 121] on div at bounding box center [656, 121] width 9 height 10
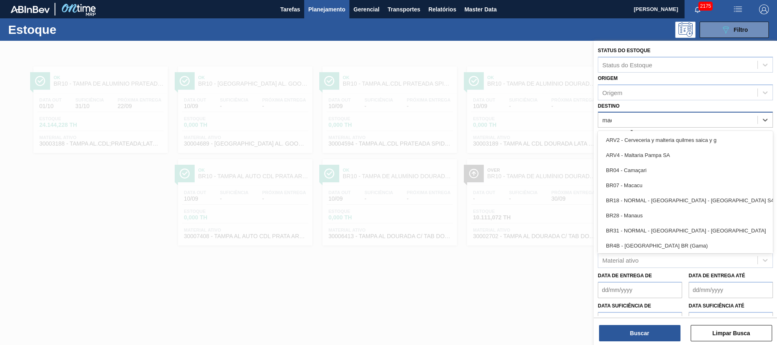
type input "macac"
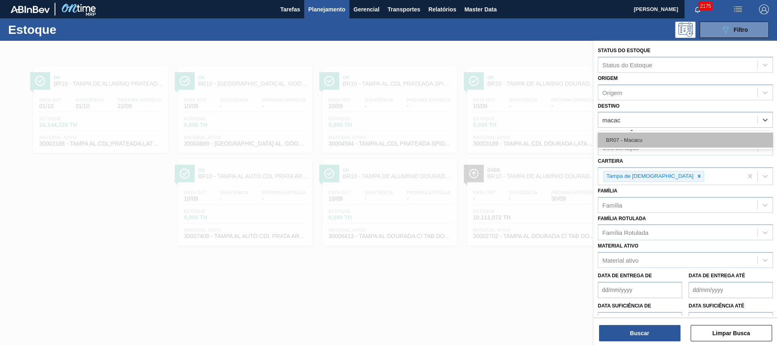
click at [643, 134] on div "BR07 - Macacu" at bounding box center [685, 139] width 175 height 15
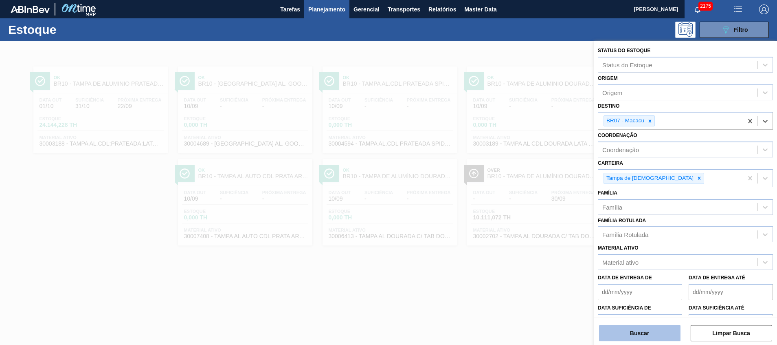
click at [622, 333] on button "Buscar" at bounding box center [639, 333] width 81 height 16
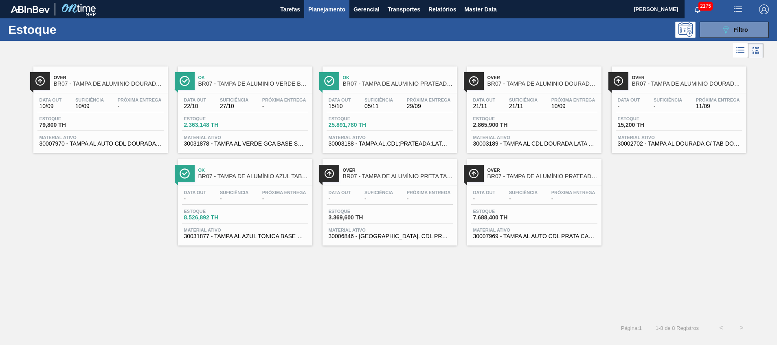
click at [509, 141] on span "30003189 - TAMPA AL CDL DOURADA LATA AUTOMATICA" at bounding box center [534, 144] width 122 height 6
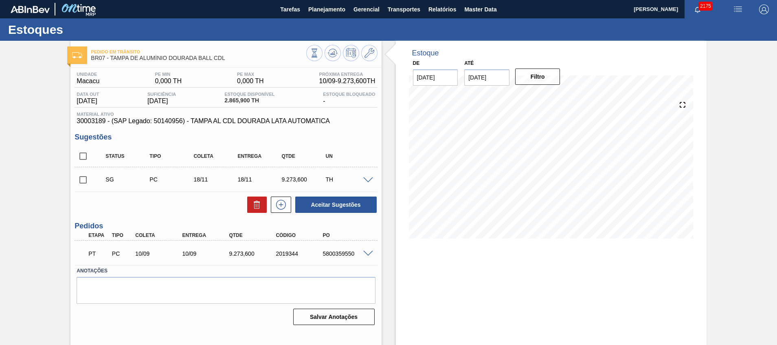
click at [363, 255] on span at bounding box center [368, 253] width 10 height 6
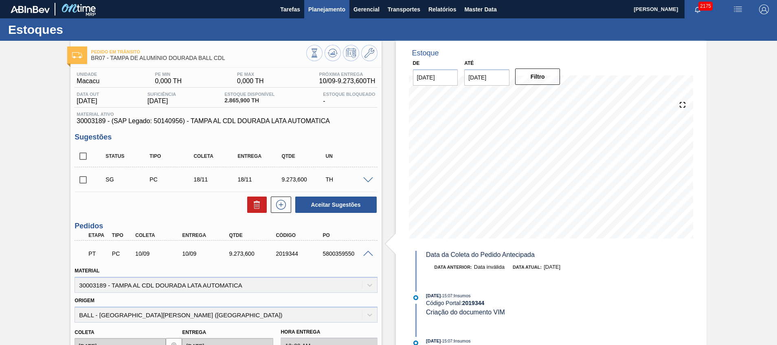
click at [330, 11] on span "Planejamento" at bounding box center [326, 9] width 37 height 10
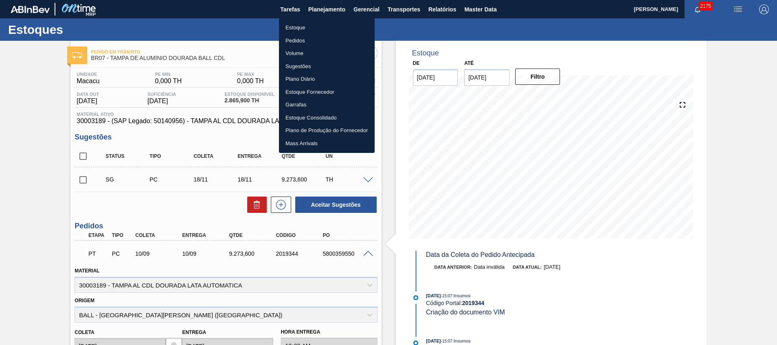
click at [322, 27] on li "Estoque" at bounding box center [327, 27] width 96 height 13
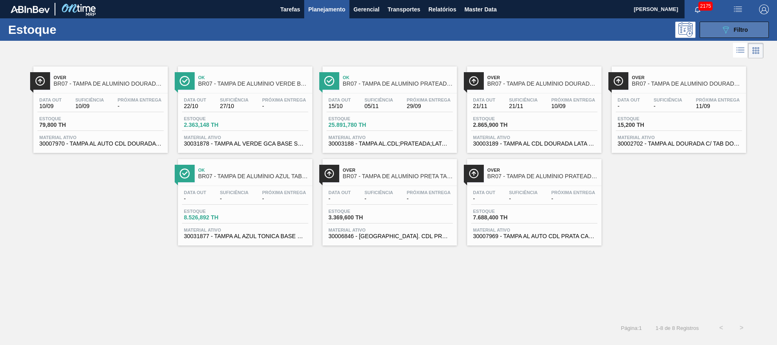
click at [738, 29] on span "Filtro" at bounding box center [741, 29] width 14 height 7
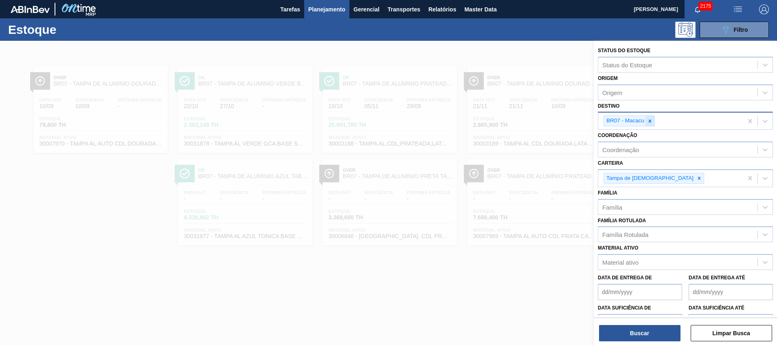
click at [646, 124] on div at bounding box center [650, 121] width 9 height 10
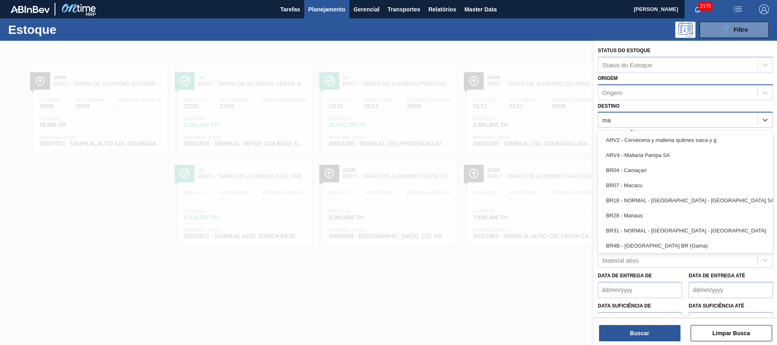
type input "m"
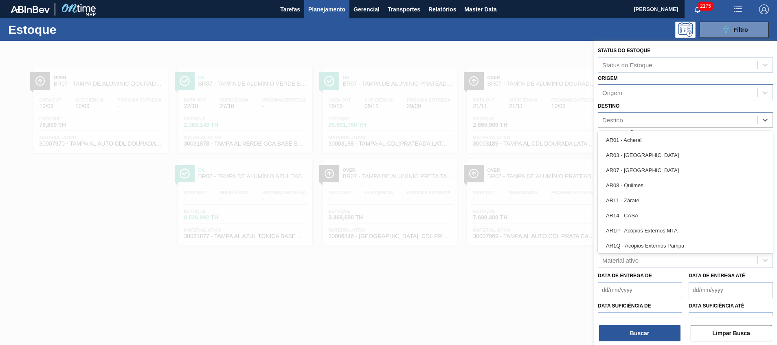
type input "11"
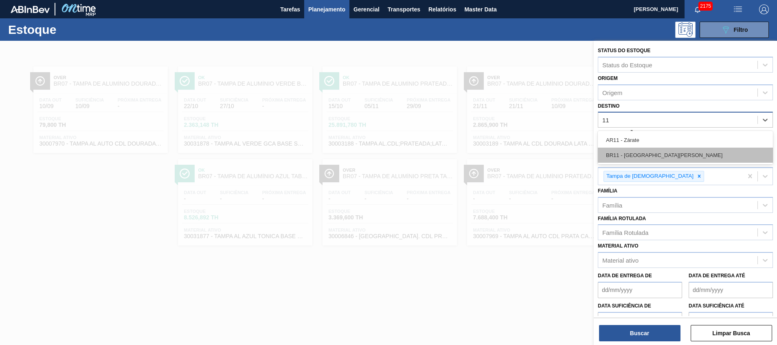
click at [634, 153] on div "BR11 - São Luís" at bounding box center [685, 154] width 175 height 15
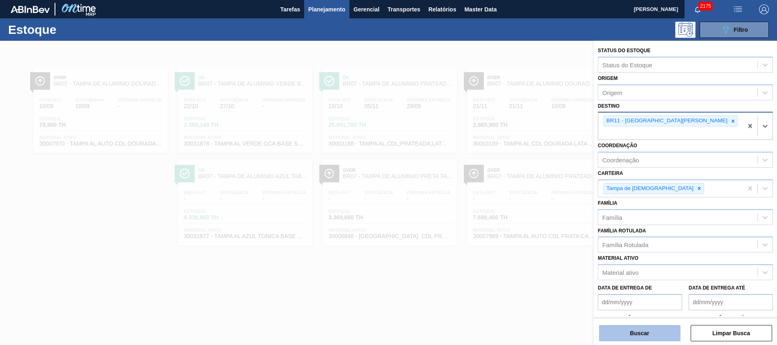
click at [626, 338] on button "Buscar" at bounding box center [639, 333] width 81 height 16
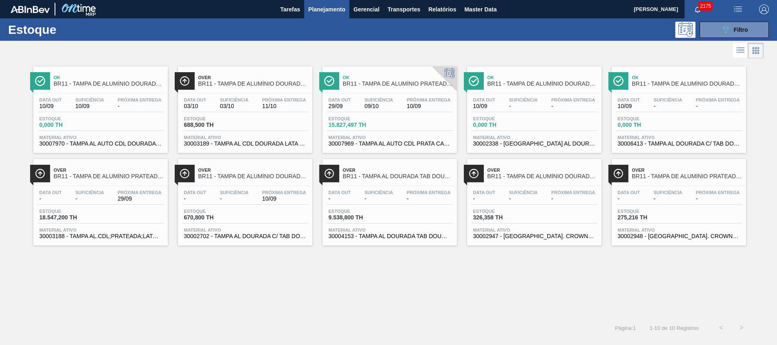
click at [116, 143] on span "30007970 - TAMPA AL AUTO CDL DOURADA CANPACK" at bounding box center [101, 144] width 122 height 6
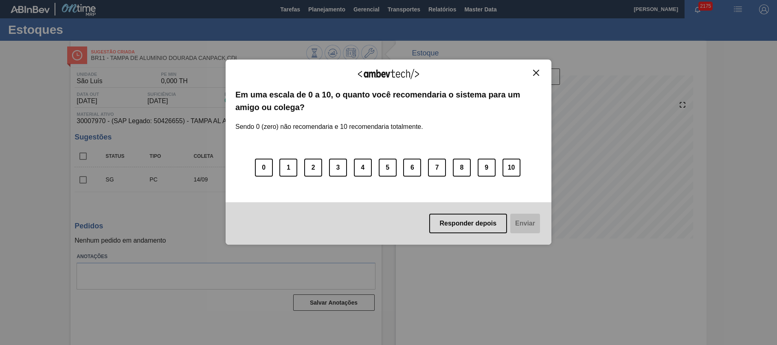
click at [538, 73] on img "Close" at bounding box center [536, 73] width 6 height 6
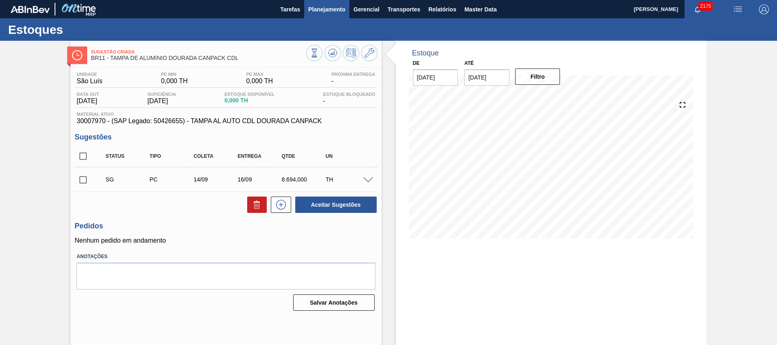
click at [329, 9] on span "Planejamento" at bounding box center [326, 9] width 37 height 10
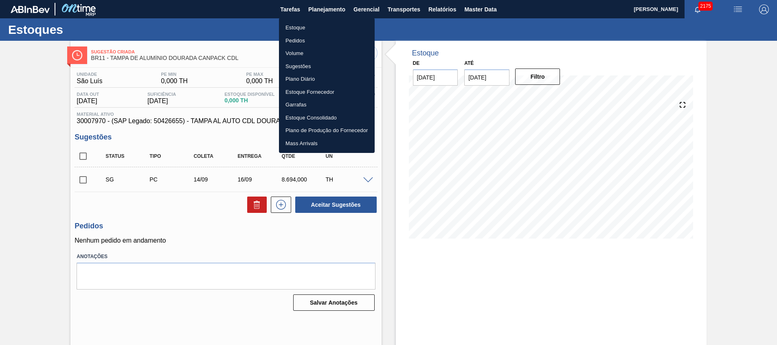
drag, startPoint x: 323, startPoint y: 28, endPoint x: 0, endPoint y: 248, distance: 391.0
click at [323, 28] on li "Estoque" at bounding box center [327, 27] width 96 height 13
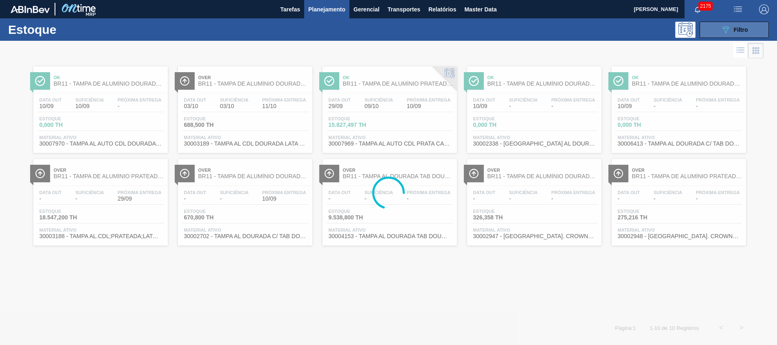
click at [727, 29] on icon "089F7B8B-B2A5-4AFE-B5C0-19BA573D28AC" at bounding box center [726, 30] width 10 height 10
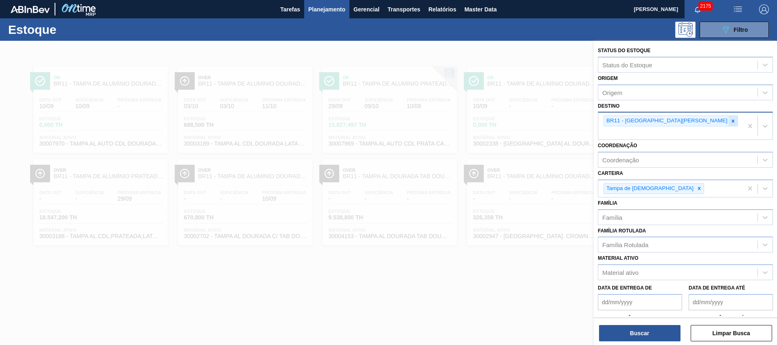
click at [730, 121] on icon at bounding box center [733, 121] width 6 height 6
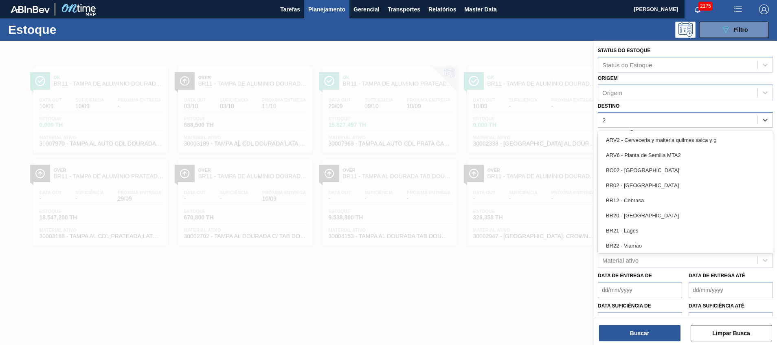
type input "26"
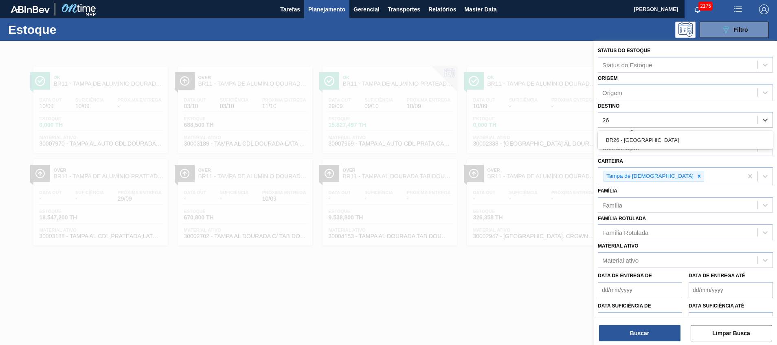
drag, startPoint x: 655, startPoint y: 139, endPoint x: 649, endPoint y: 155, distance: 16.9
click at [655, 139] on div "BR26 - Uberlândia" at bounding box center [685, 139] width 175 height 15
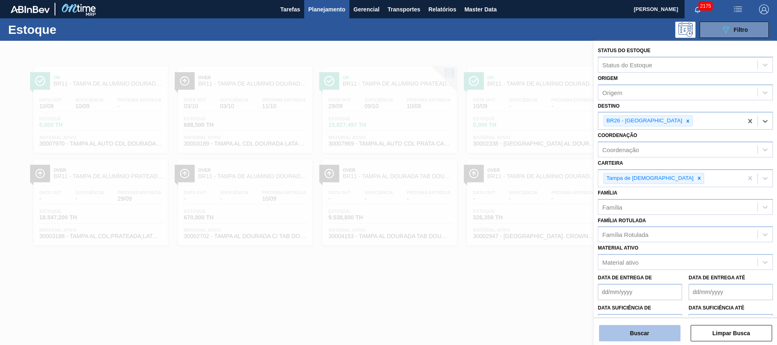
click at [622, 334] on button "Buscar" at bounding box center [639, 333] width 81 height 16
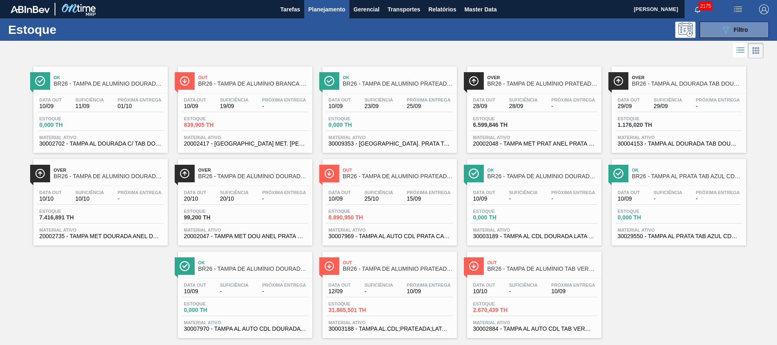
click at [127, 237] on span "20002735 - TAMPA MET DOURADA ANEL DOURADO" at bounding box center [101, 236] width 122 height 6
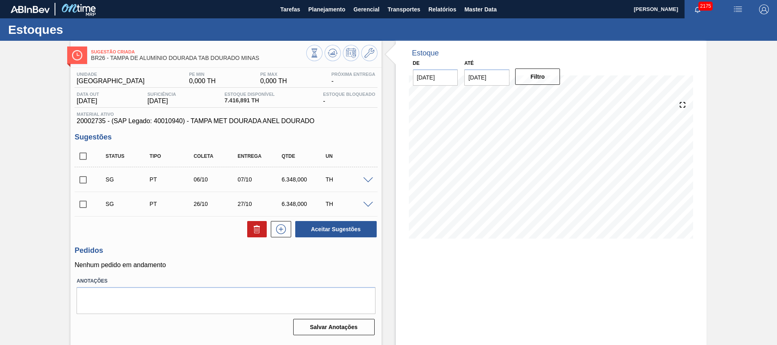
click at [283, 178] on div "6.348,000" at bounding box center [303, 179] width 49 height 7
copy div "6.348,000"
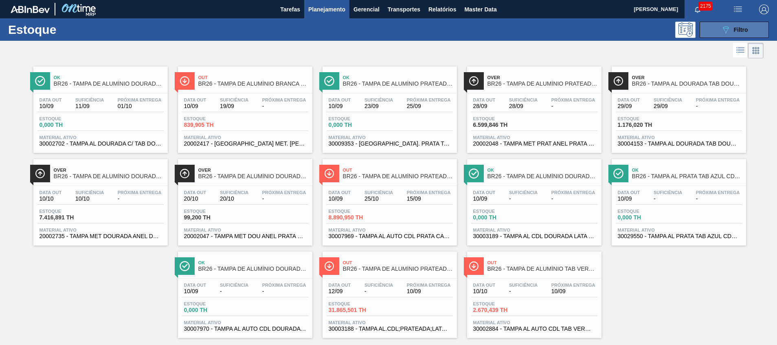
drag, startPoint x: 724, startPoint y: 29, endPoint x: 704, endPoint y: 89, distance: 63.5
click at [724, 30] on icon "089F7B8B-B2A5-4AFE-B5C0-19BA573D28AC" at bounding box center [726, 30] width 10 height 10
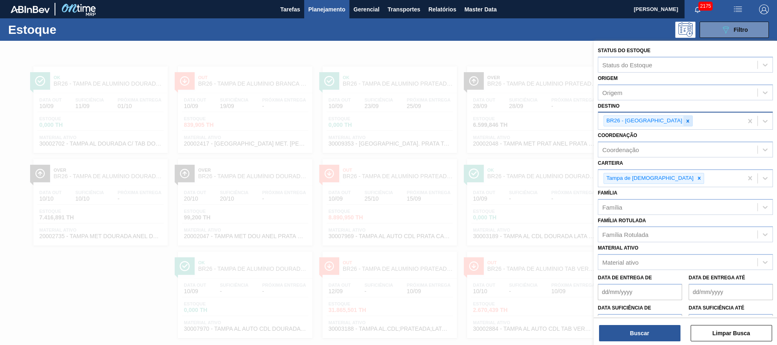
click at [685, 121] on icon at bounding box center [688, 121] width 6 height 6
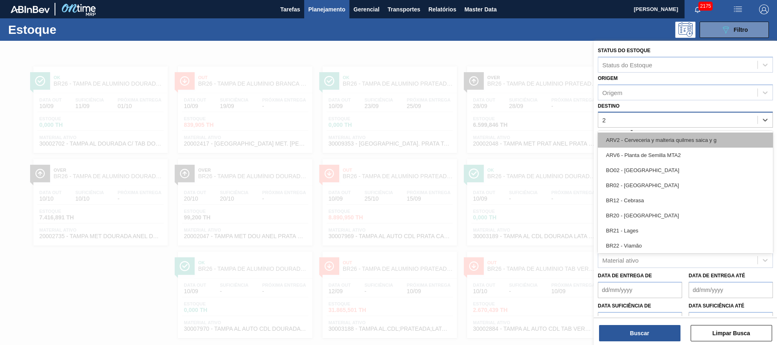
type input "27"
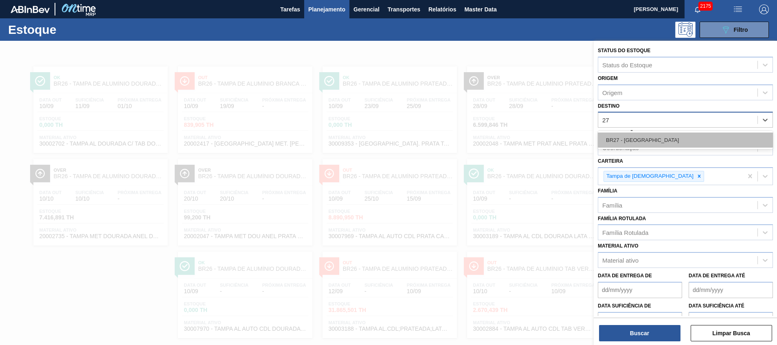
click at [668, 140] on div "BR27 - [GEOGRAPHIC_DATA]" at bounding box center [685, 139] width 175 height 15
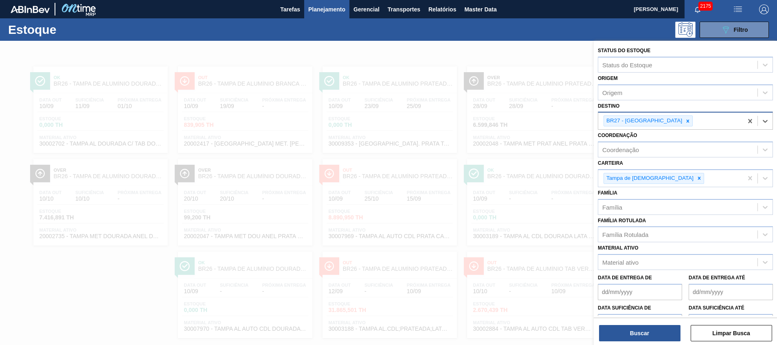
click at [642, 322] on div "Buscar Limpar Busca" at bounding box center [685, 328] width 183 height 23
click at [646, 324] on div "Buscar Limpar Busca" at bounding box center [685, 328] width 183 height 23
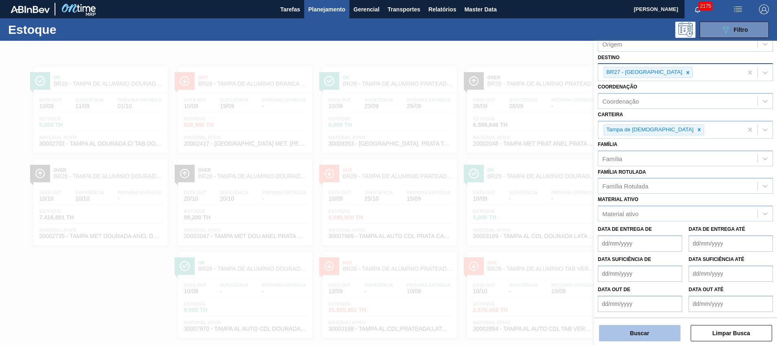
click at [653, 327] on button "Buscar" at bounding box center [639, 333] width 81 height 16
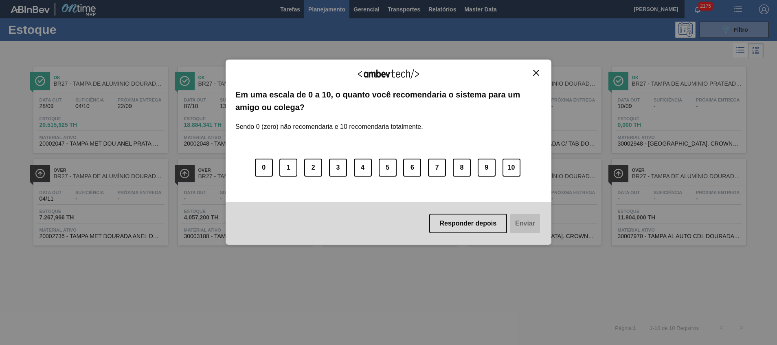
click at [536, 75] on img "Close" at bounding box center [536, 73] width 6 height 6
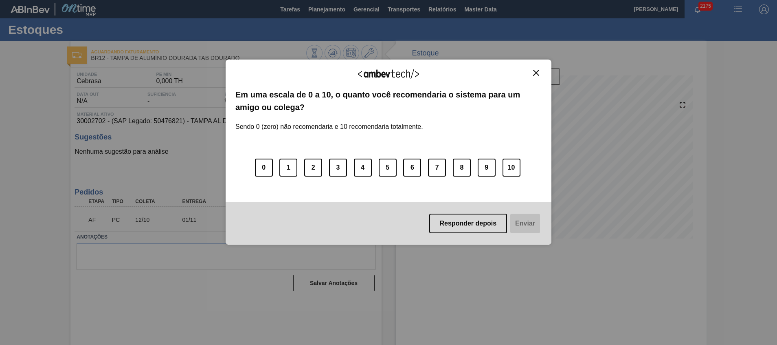
click at [533, 72] on img "Close" at bounding box center [536, 73] width 6 height 6
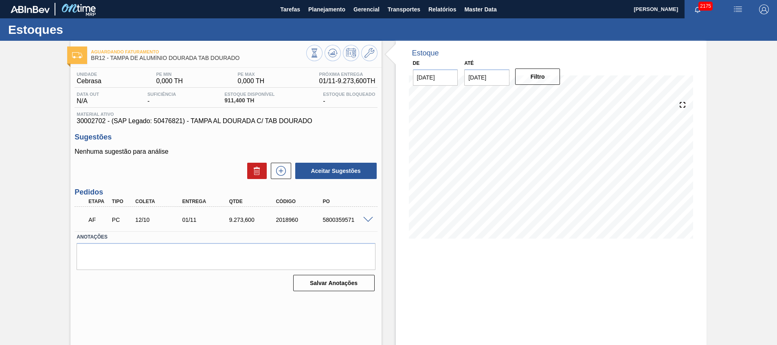
click at [366, 217] on span at bounding box center [368, 220] width 10 height 6
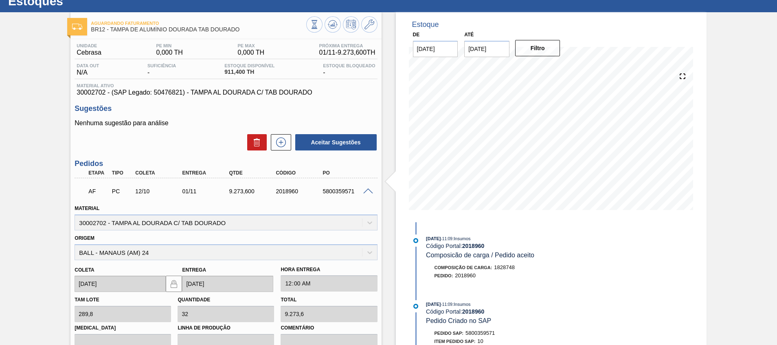
click at [237, 193] on div "9.273,600" at bounding box center [253, 191] width 53 height 7
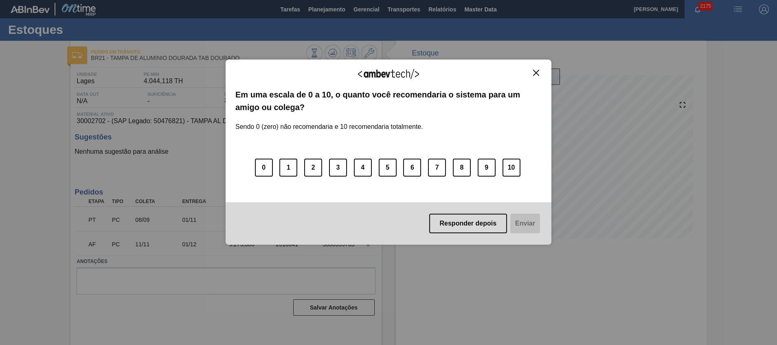
click at [533, 75] on button "Close" at bounding box center [536, 72] width 11 height 7
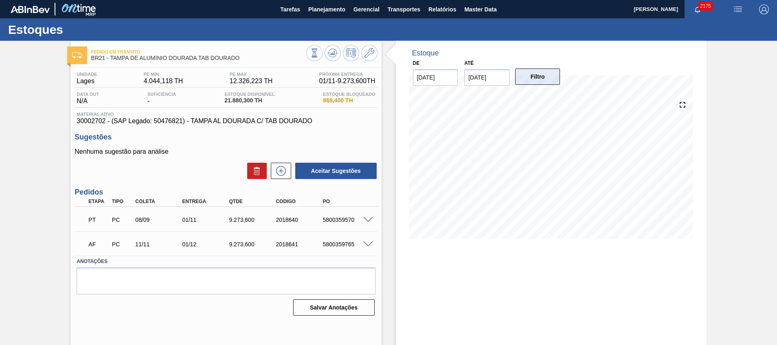
click at [540, 75] on button "Filtro" at bounding box center [537, 76] width 45 height 16
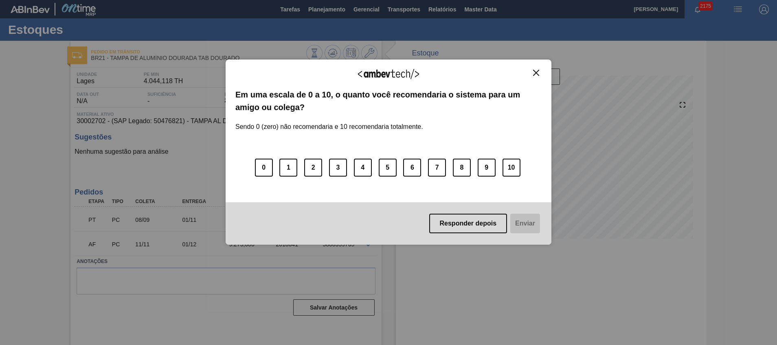
click at [534, 75] on img "Close" at bounding box center [536, 73] width 6 height 6
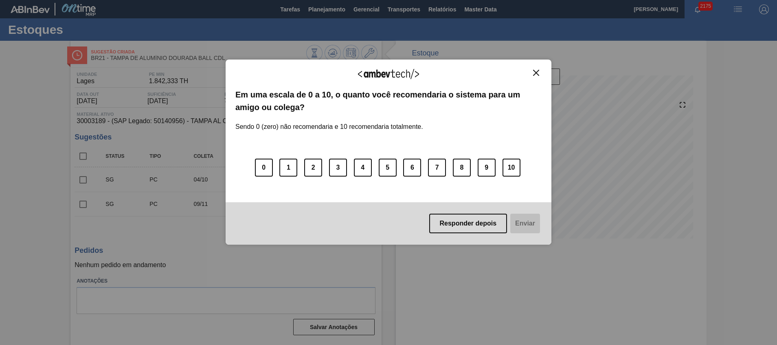
click at [535, 75] on img "Close" at bounding box center [536, 73] width 6 height 6
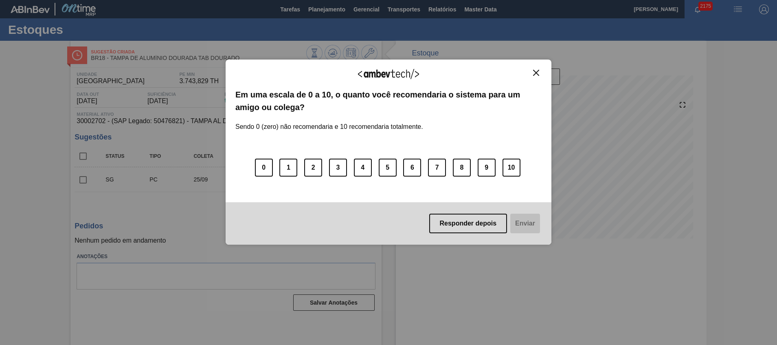
click at [538, 78] on div "Agradecemos seu feedback!" at bounding box center [388, 78] width 306 height 19
click at [538, 71] on img "Close" at bounding box center [536, 73] width 6 height 6
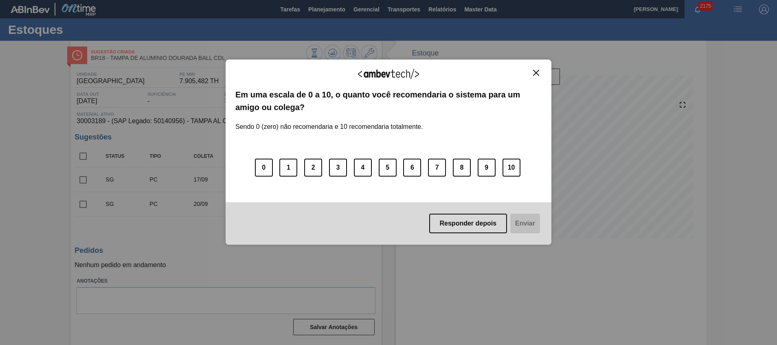
click at [536, 73] on img "Close" at bounding box center [536, 73] width 6 height 6
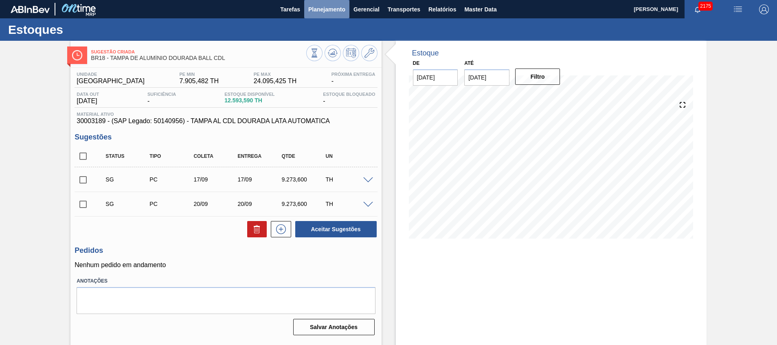
click at [313, 6] on span "Planejamento" at bounding box center [326, 9] width 37 height 10
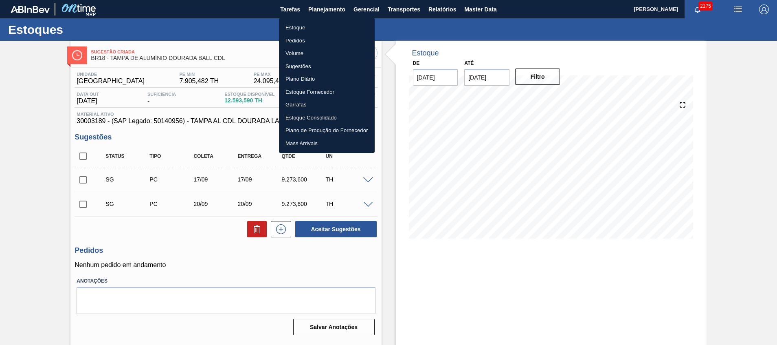
click at [313, 26] on li "Estoque" at bounding box center [327, 27] width 96 height 13
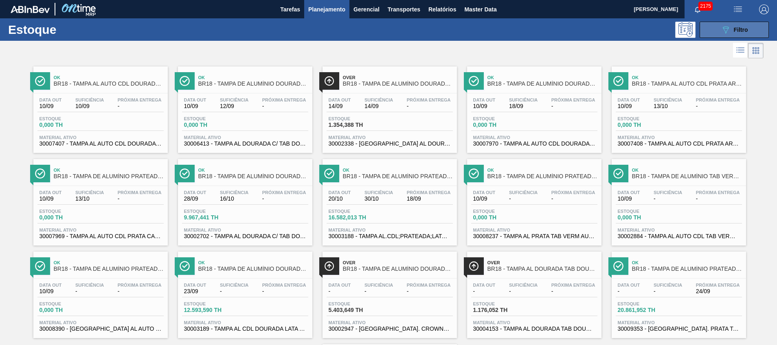
drag, startPoint x: 757, startPoint y: 20, endPoint x: 749, endPoint y: 30, distance: 12.2
click at [755, 23] on div "Estoque 089F7B8B-B2A5-4AFE-B5C0-19BA573D28AC Filtro" at bounding box center [388, 29] width 777 height 22
click at [749, 29] on button "089F7B8B-B2A5-4AFE-B5C0-19BA573D28AC Filtro" at bounding box center [734, 30] width 69 height 16
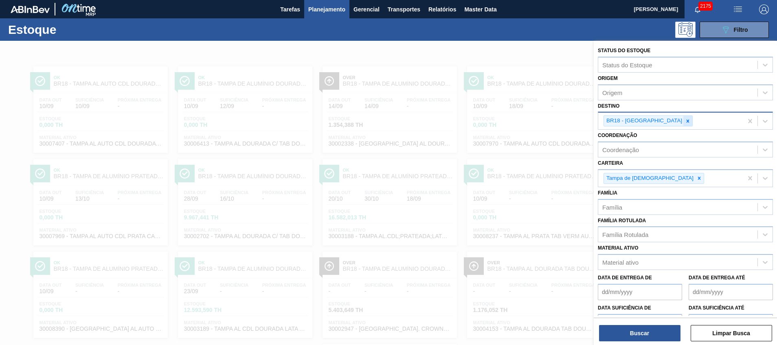
click at [683, 122] on div at bounding box center [687, 121] width 9 height 10
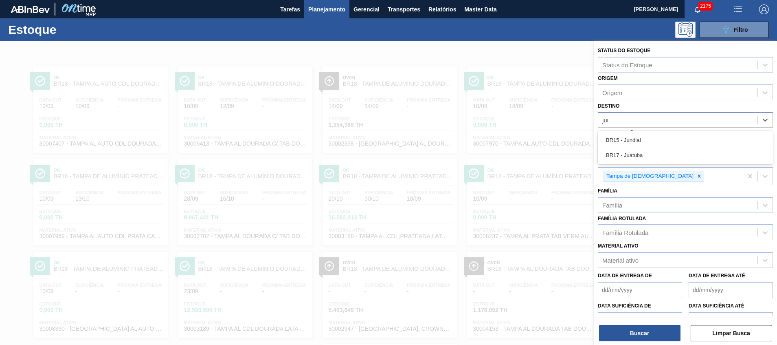
type input "jundi"
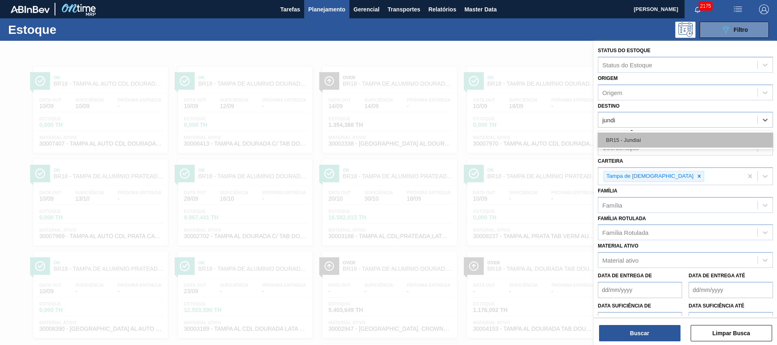
click at [660, 134] on div "BR15 - Jundiaí" at bounding box center [685, 139] width 175 height 15
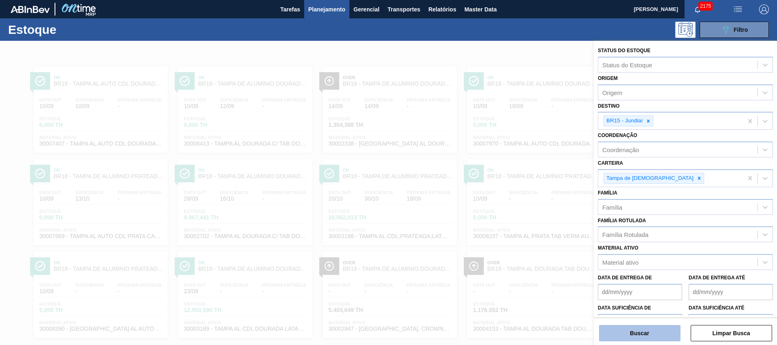
click at [654, 332] on button "Buscar" at bounding box center [639, 333] width 81 height 16
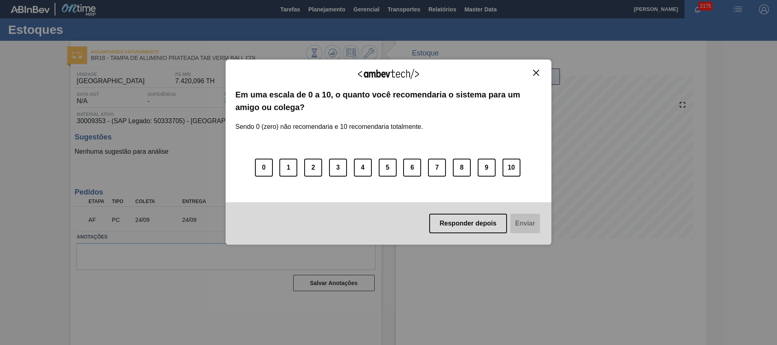
click at [533, 75] on img "Close" at bounding box center [536, 73] width 6 height 6
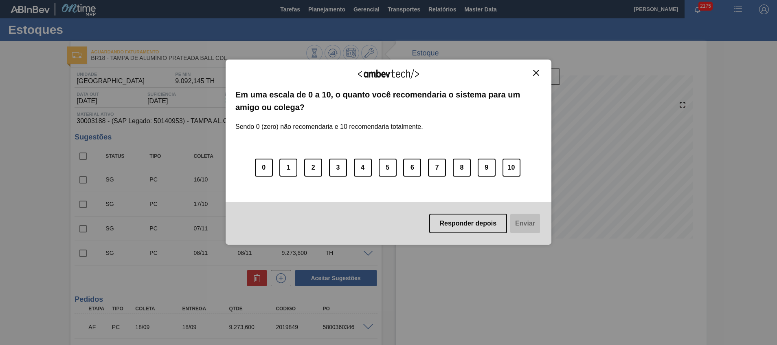
click at [536, 72] on img "Close" at bounding box center [536, 73] width 6 height 6
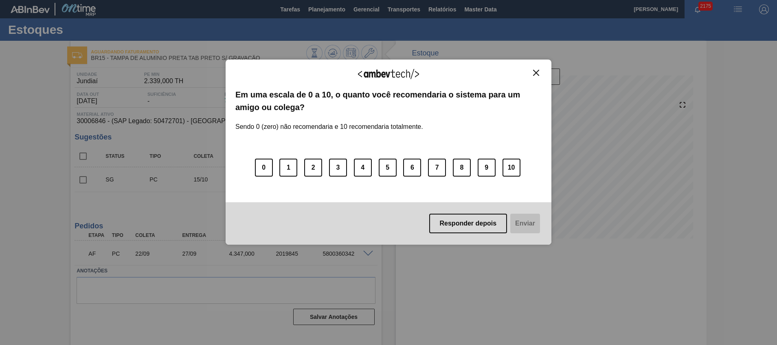
click at [369, 58] on div "Agradecemos seu feedback! Em uma escala de 0 a 10, o quanto você recomendaria o…" at bounding box center [389, 152] width 326 height 322
click at [539, 73] on button "Close" at bounding box center [536, 72] width 11 height 7
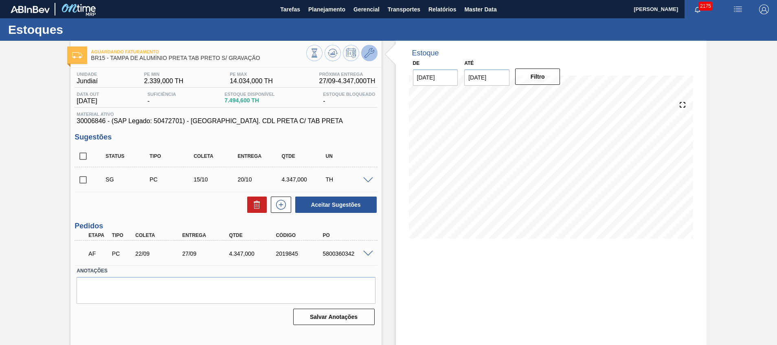
click at [369, 51] on icon at bounding box center [369, 53] width 10 height 10
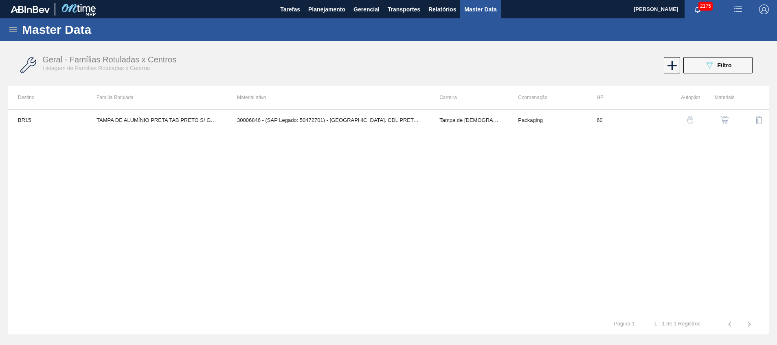
click at [726, 120] on img "button" at bounding box center [724, 120] width 8 height 8
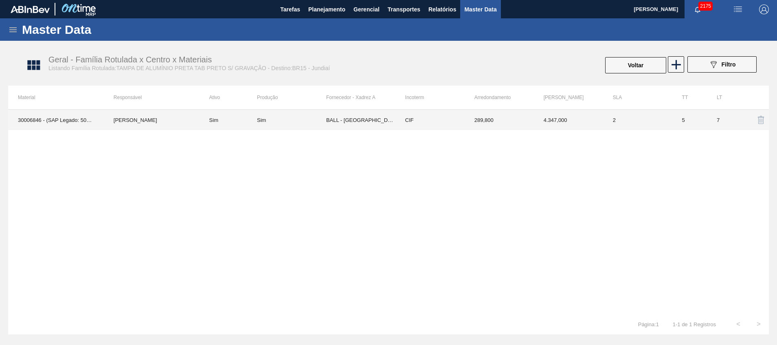
click at [556, 123] on td "4.347,000" at bounding box center [568, 120] width 69 height 20
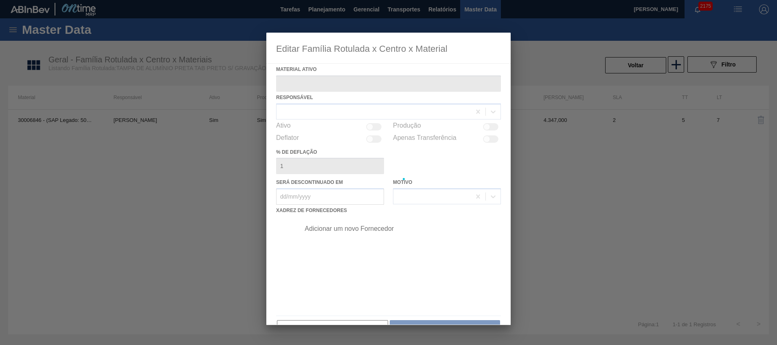
type ativo "30006846 - (SAP Legado: 50472701) - TAMPA AL. CDL PRETA C/ TAB PRETA"
checkbox input "true"
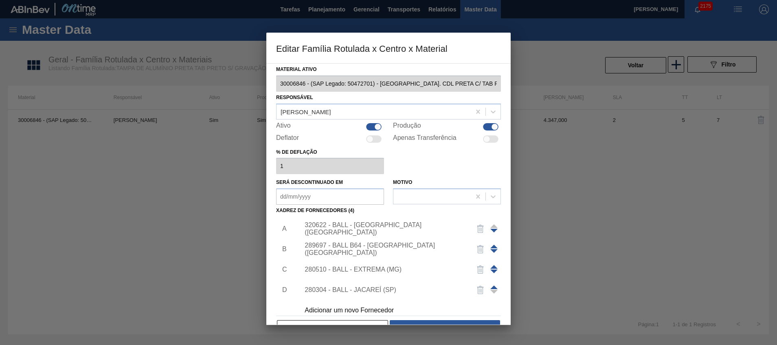
click at [350, 228] on div "320622 - BALL - RECIFE (PE)" at bounding box center [385, 228] width 160 height 15
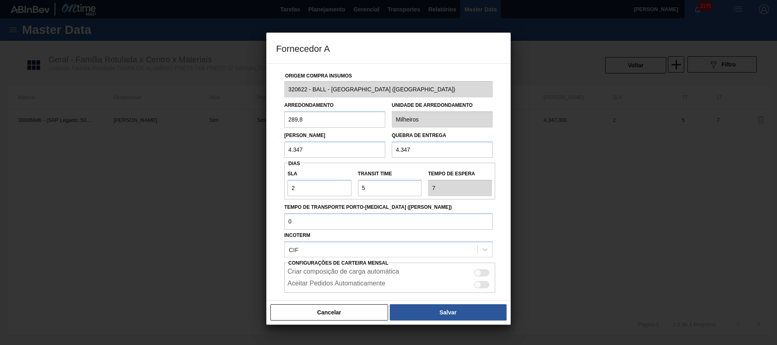
drag, startPoint x: 431, startPoint y: 146, endPoint x: 387, endPoint y: 146, distance: 43.6
click at [387, 146] on div "Lote Mínimo 4.347 Quebra de entrega 4.347" at bounding box center [388, 142] width 215 height 30
click at [337, 312] on button "Cancelar" at bounding box center [329, 312] width 118 height 16
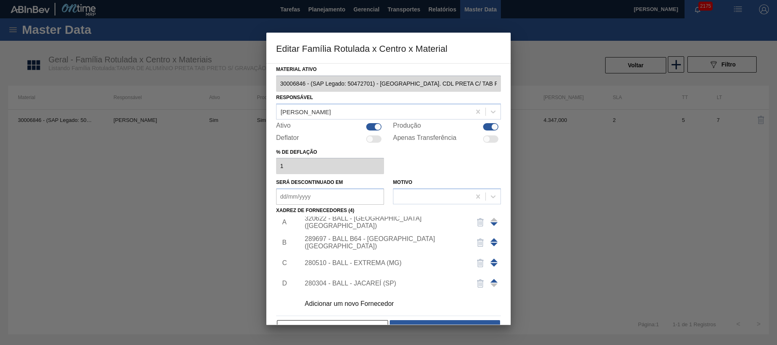
scroll to position [8, 0]
click at [318, 315] on hr at bounding box center [388, 315] width 225 height 0
click at [318, 320] on button "Cancelar" at bounding box center [332, 328] width 111 height 16
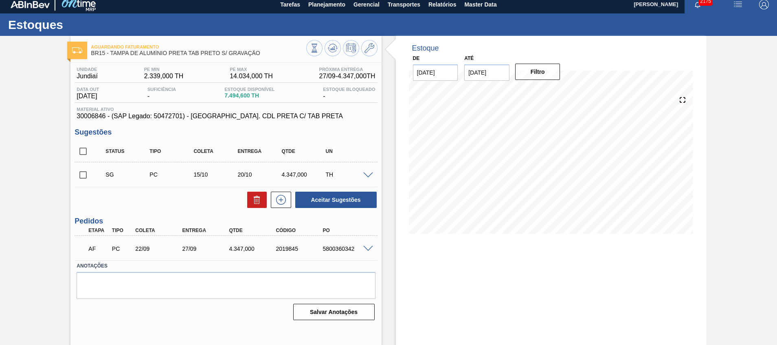
scroll to position [6, 0]
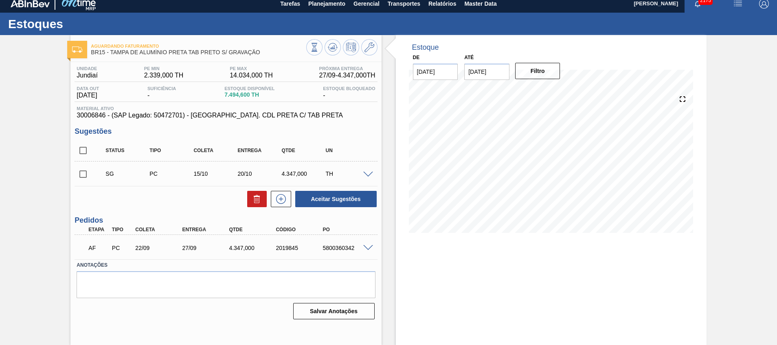
click at [370, 174] on span at bounding box center [368, 174] width 10 height 6
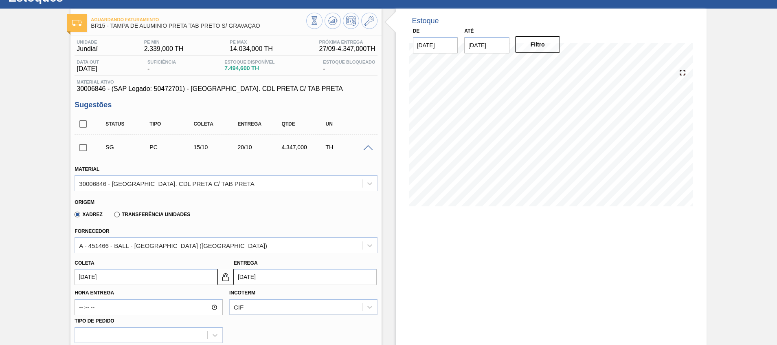
scroll to position [67, 0]
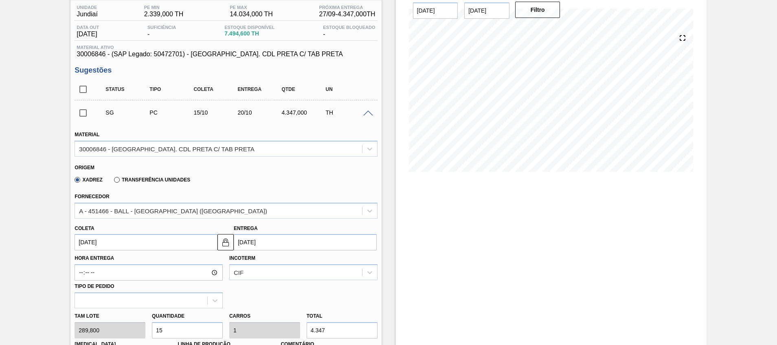
click at [367, 116] on div "SG PC 15/10 20/10 4.347,000 TH" at bounding box center [226, 112] width 303 height 20
click at [368, 114] on span at bounding box center [368, 113] width 10 height 6
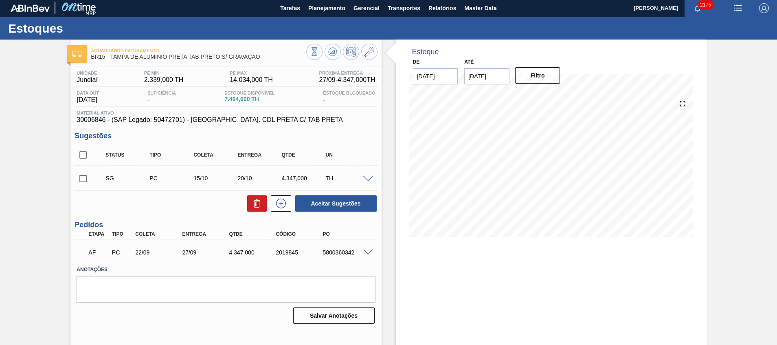
scroll to position [0, 0]
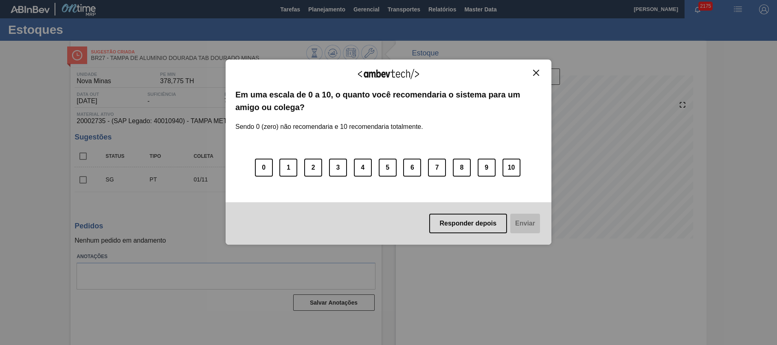
click at [533, 72] on img "Close" at bounding box center [536, 73] width 6 height 6
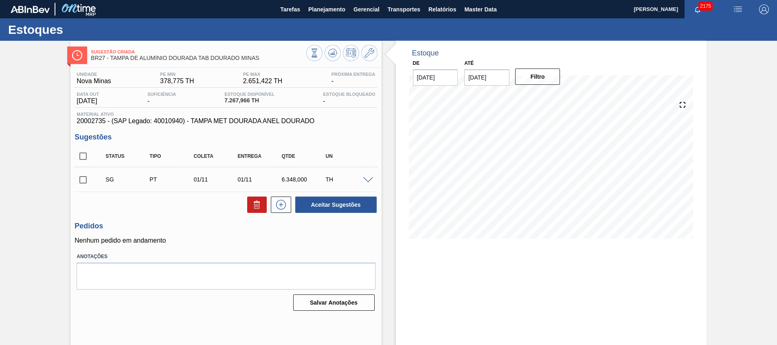
click at [370, 180] on span at bounding box center [368, 180] width 10 height 6
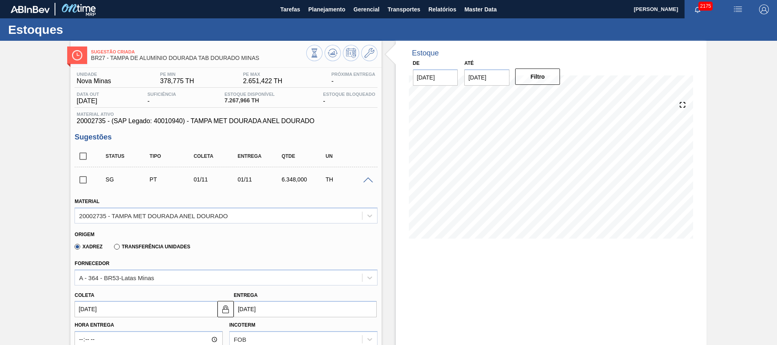
scroll to position [244, 0]
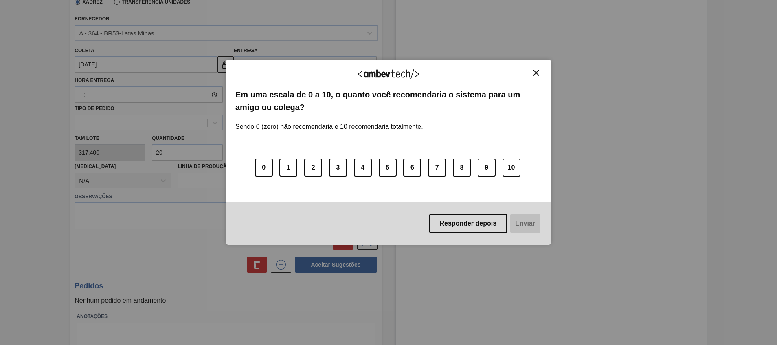
drag, startPoint x: 214, startPoint y: 151, endPoint x: 83, endPoint y: 141, distance: 131.1
click at [88, 0] on body "Tarefas Planejamento Gerencial Transportes Relatórios Master Data [PERSON_NAME]…" at bounding box center [388, 0] width 777 height 0
click at [534, 71] on img "Close" at bounding box center [536, 73] width 6 height 6
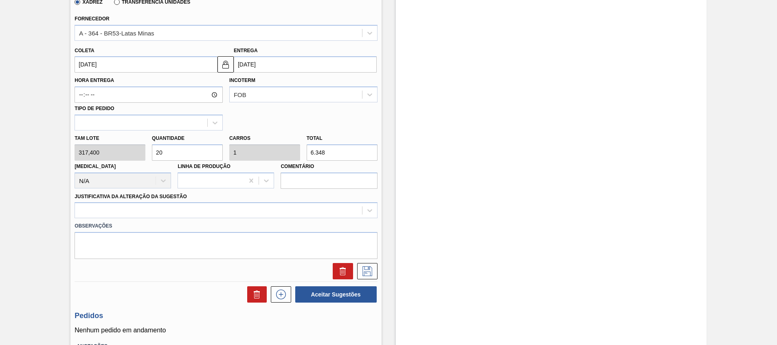
type input "1"
type input "0,05"
type input "317,4"
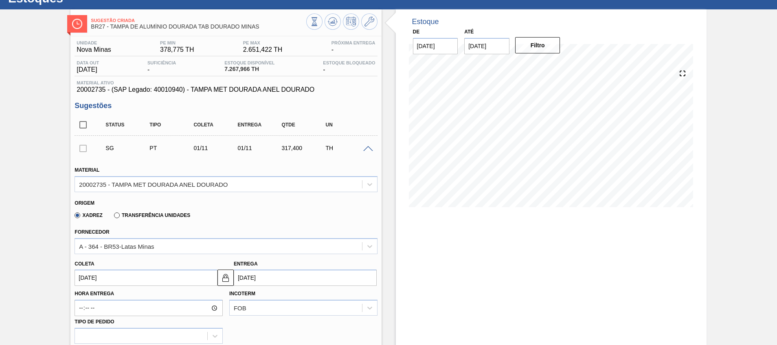
scroll to position [0, 0]
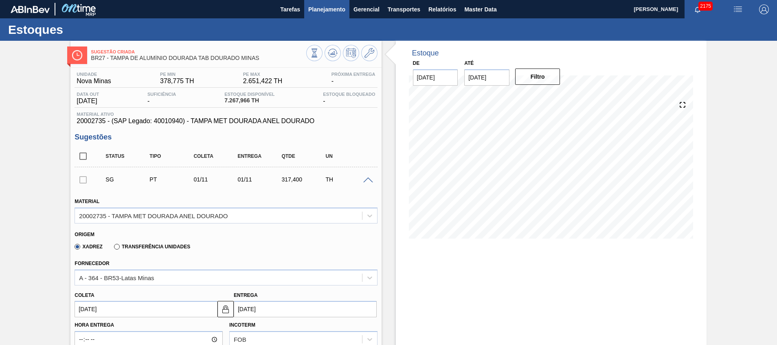
type input "1"
drag, startPoint x: 315, startPoint y: 14, endPoint x: 300, endPoint y: 30, distance: 22.2
click at [313, 15] on button "Planejamento" at bounding box center [326, 9] width 45 height 18
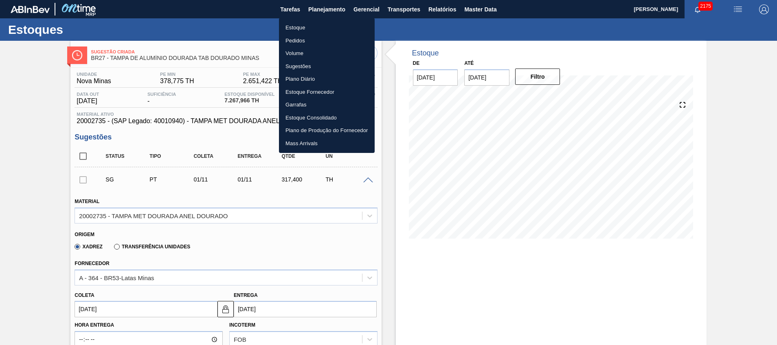
click at [292, 25] on li "Estoque" at bounding box center [327, 27] width 96 height 13
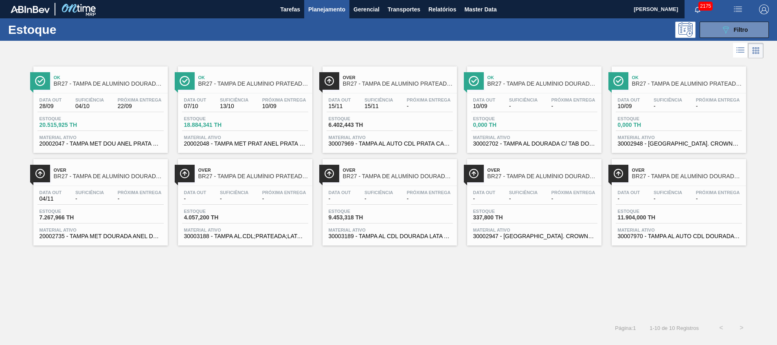
click at [222, 236] on span "30003188 - TAMPA AL.CDL;PRATEADA;LATA-AUTOMATICA;" at bounding box center [245, 236] width 122 height 6
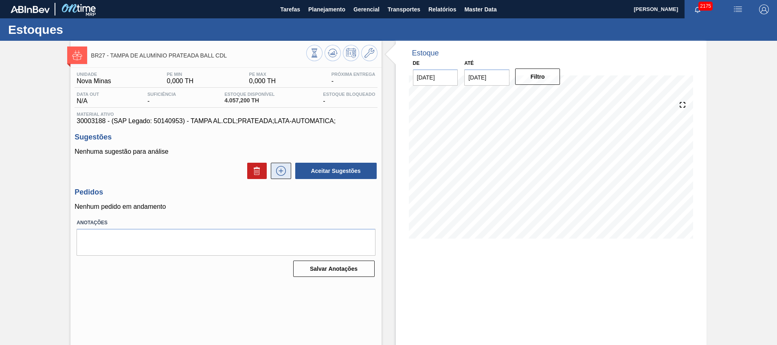
click at [274, 164] on button at bounding box center [281, 170] width 20 height 16
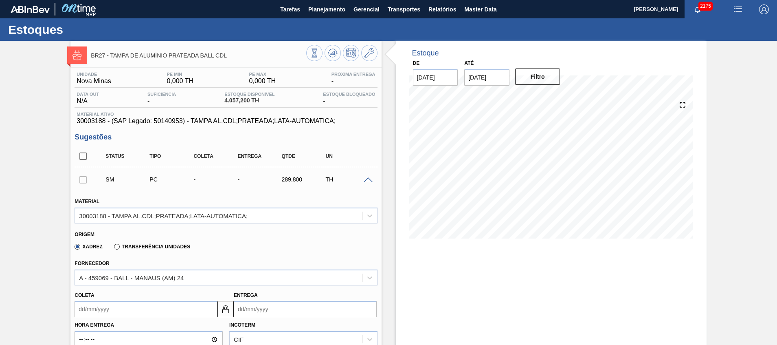
scroll to position [122, 0]
